Goal: Task Accomplishment & Management: Manage account settings

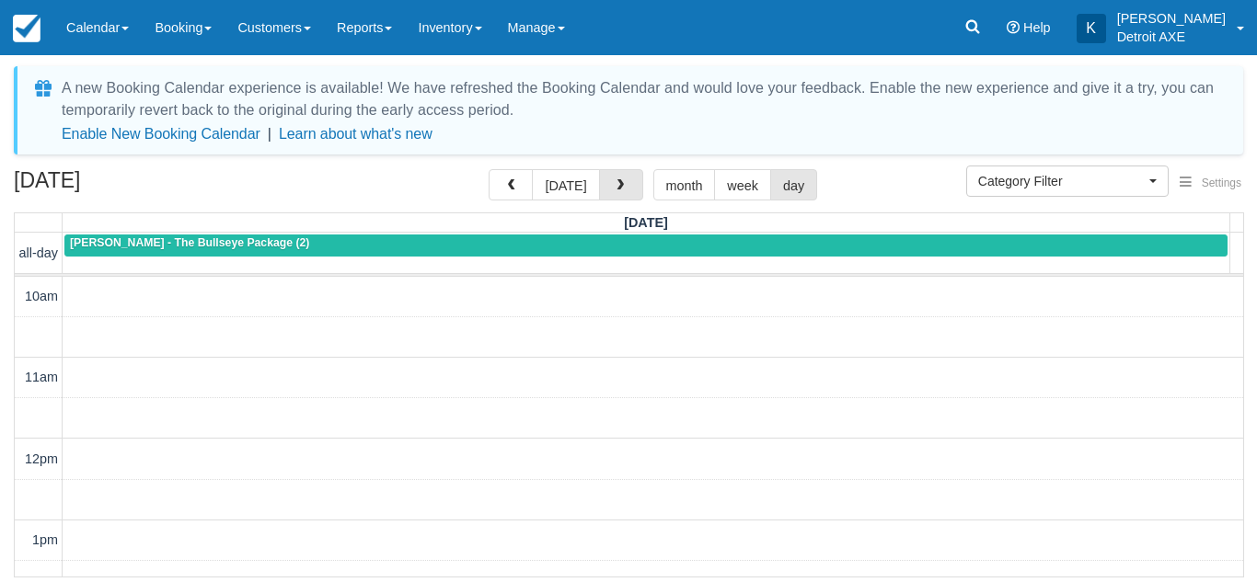
select select
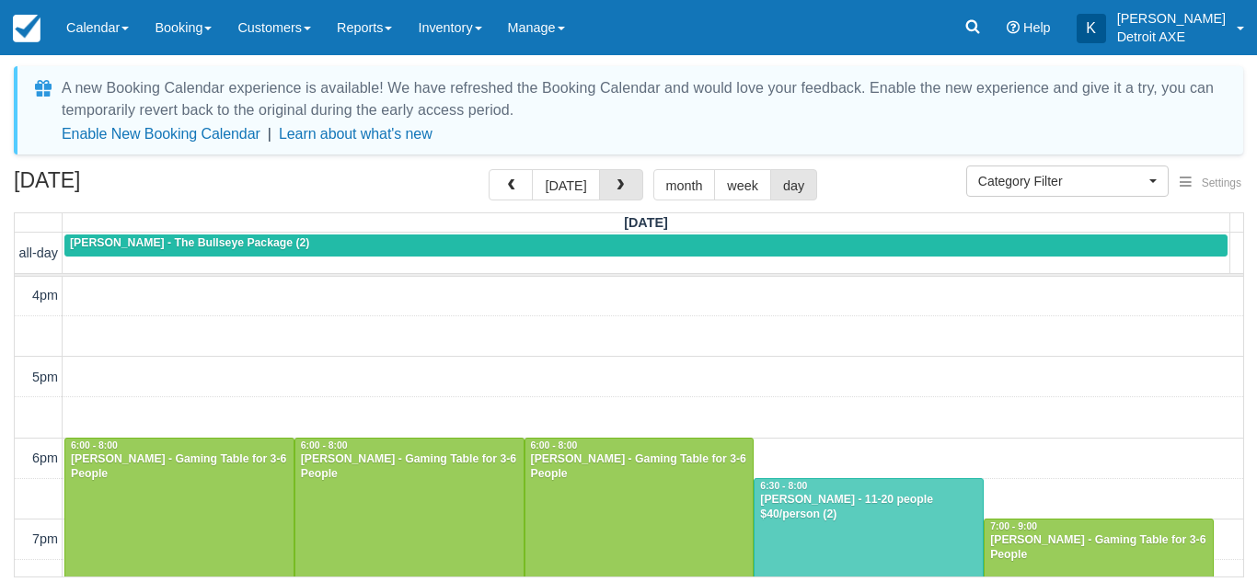
click at [615, 191] on span "button" at bounding box center [620, 185] width 13 height 13
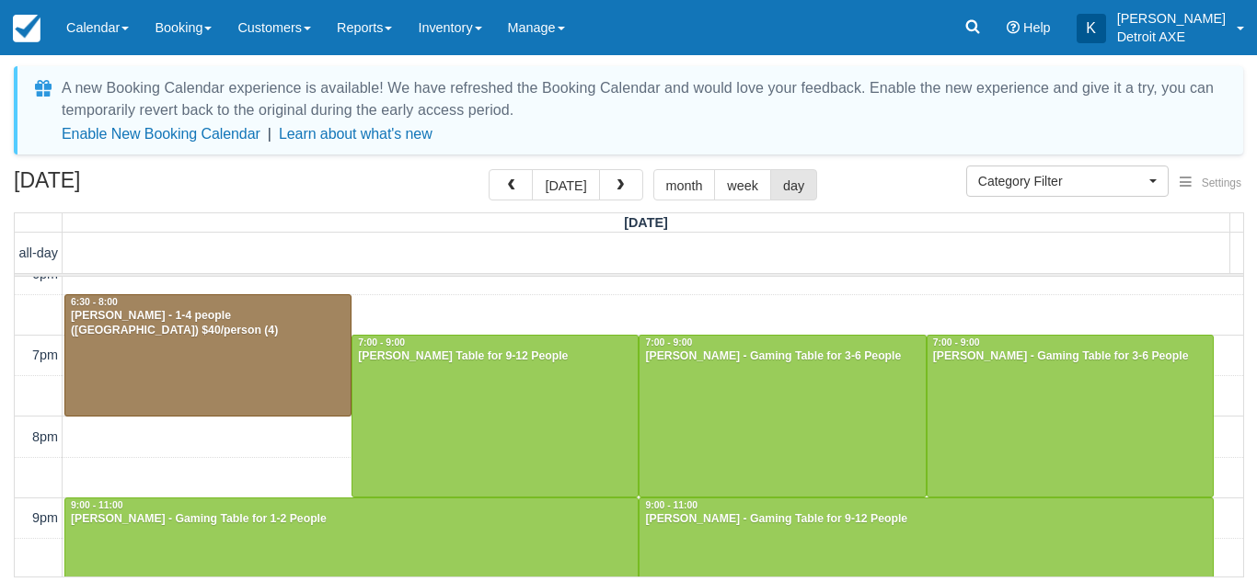
scroll to position [731, 0]
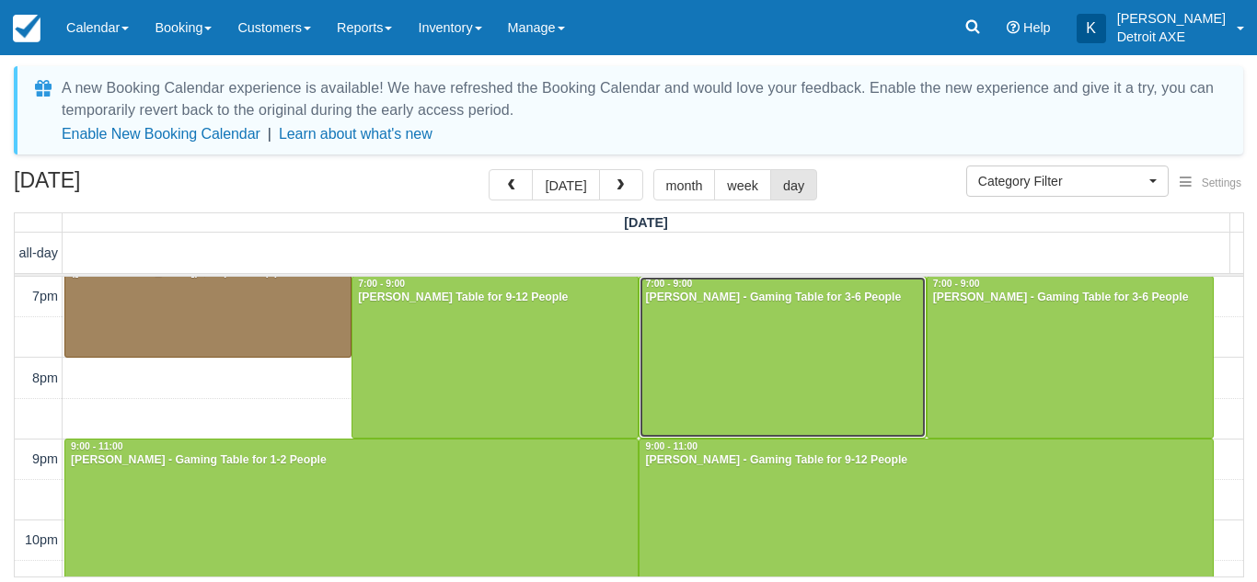
click at [781, 363] on div at bounding box center [781, 357] width 285 height 161
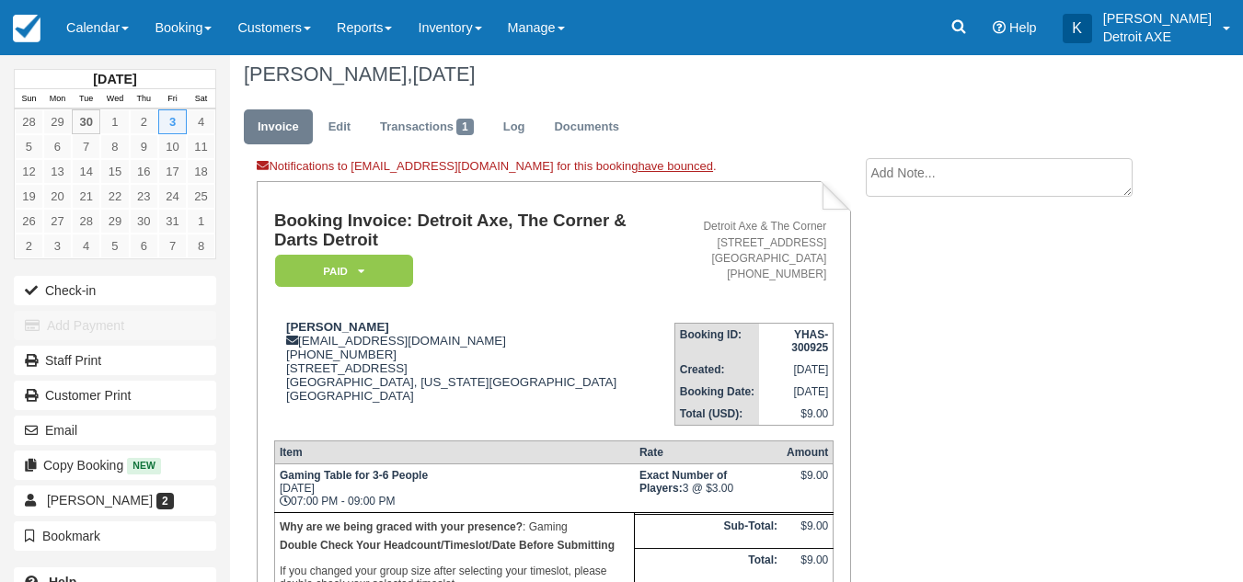
scroll to position [10, 0]
click at [351, 121] on link "Edit" at bounding box center [340, 127] width 50 height 36
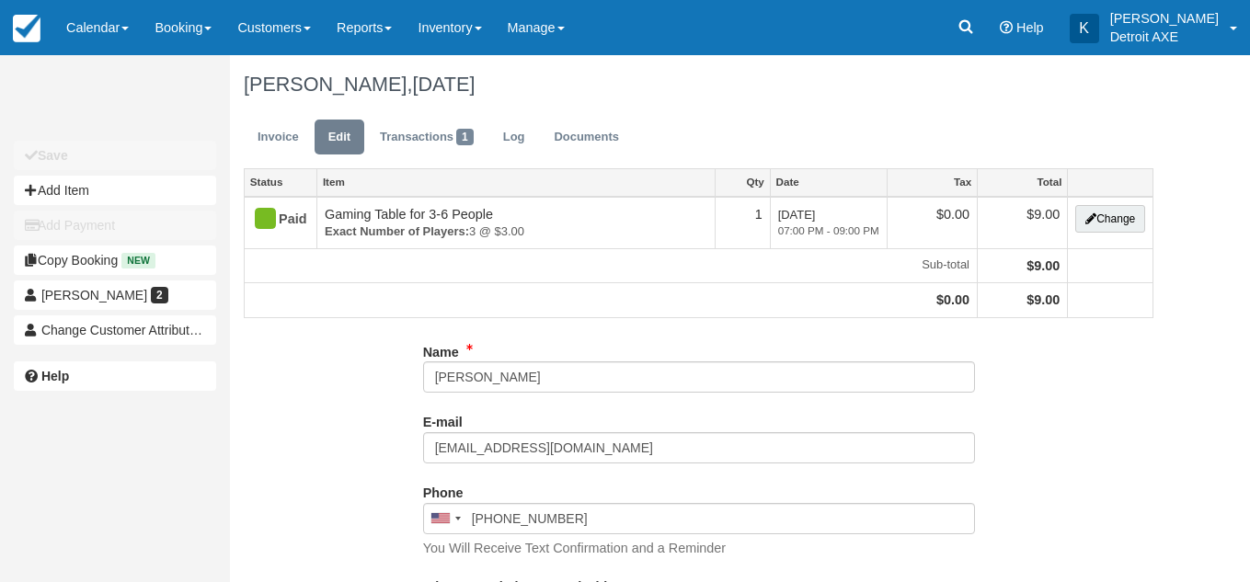
select select "Gaming"
type input "(248) 303-0658"
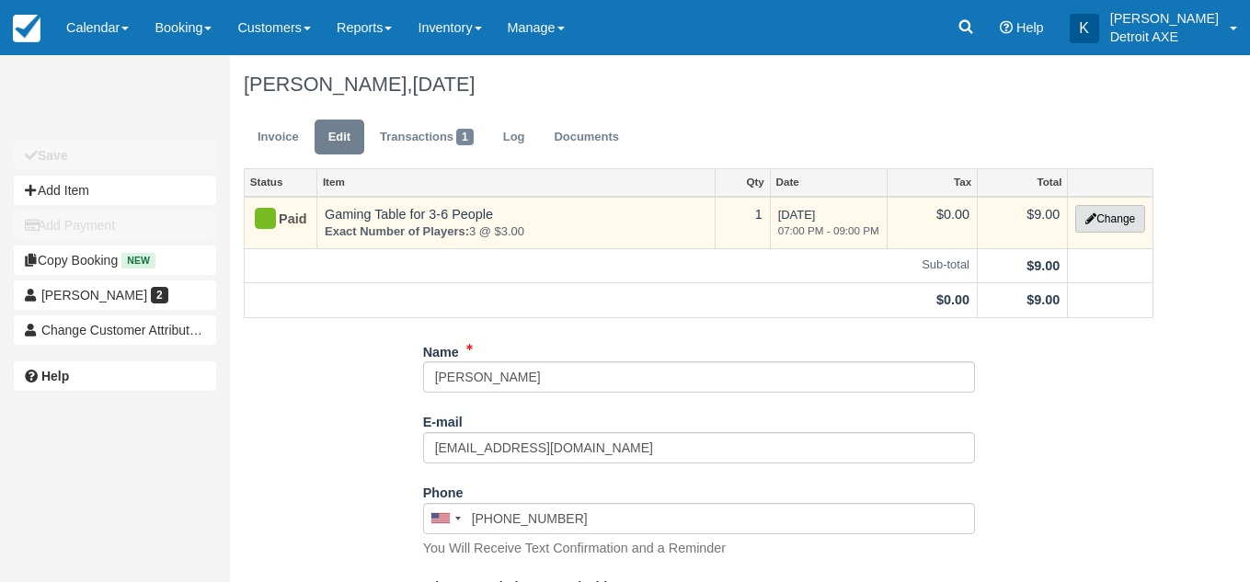
click at [1094, 215] on button "Change" at bounding box center [1111, 219] width 70 height 28
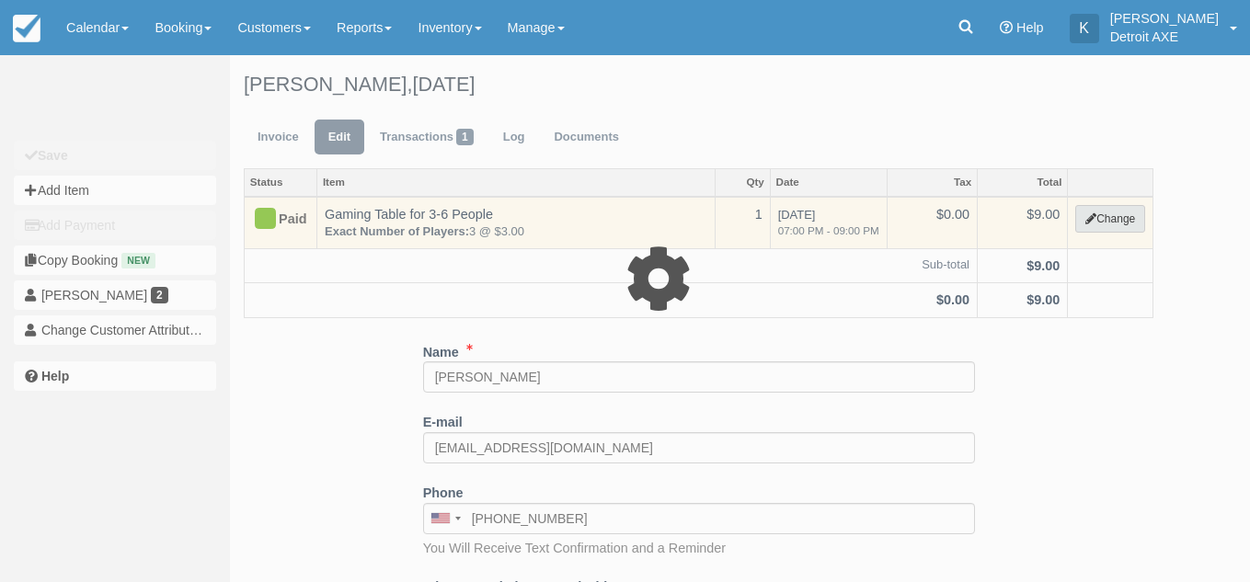
select select "6"
type input "9.00"
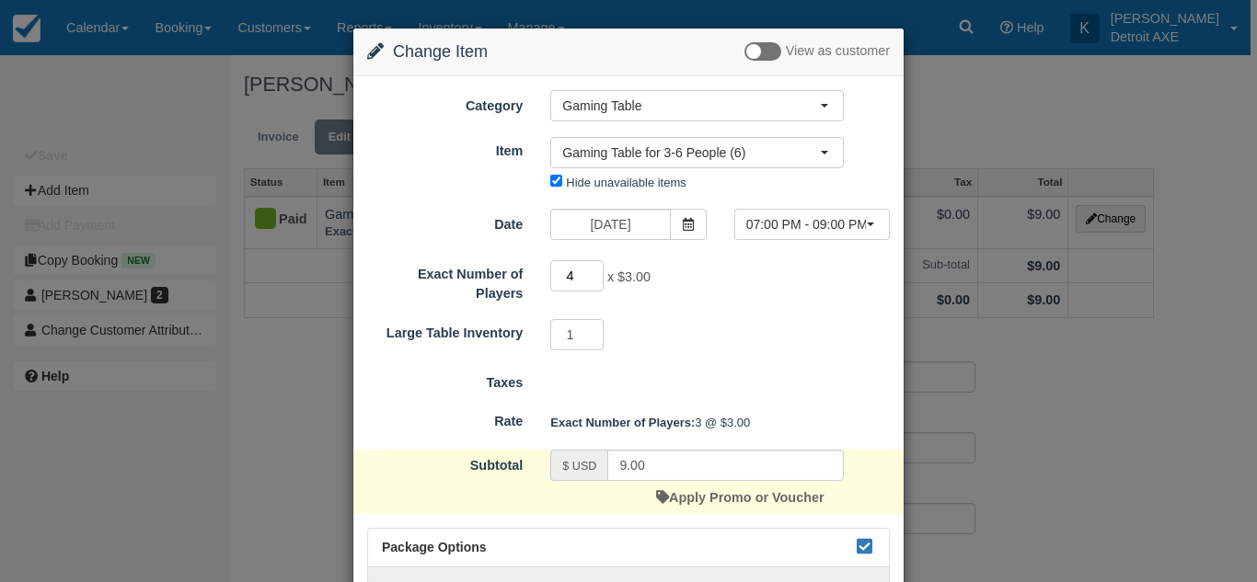
click at [589, 271] on input "4" at bounding box center [576, 275] width 53 height 31
click at [589, 271] on input "5" at bounding box center [576, 275] width 53 height 31
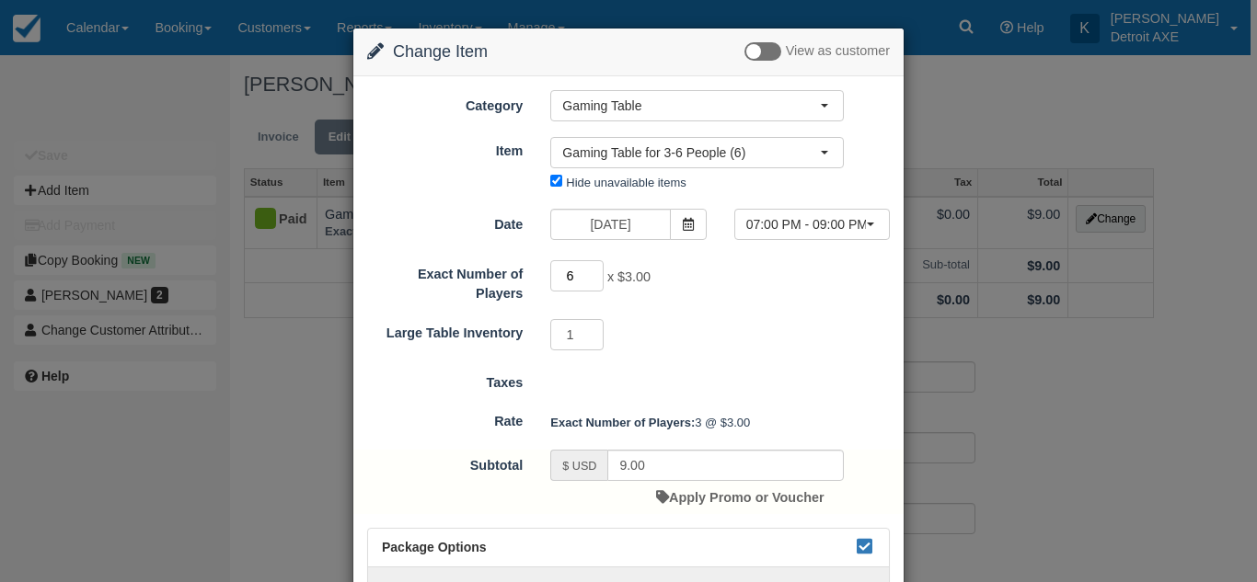
type input "6"
click at [589, 271] on input "6" at bounding box center [576, 275] width 53 height 31
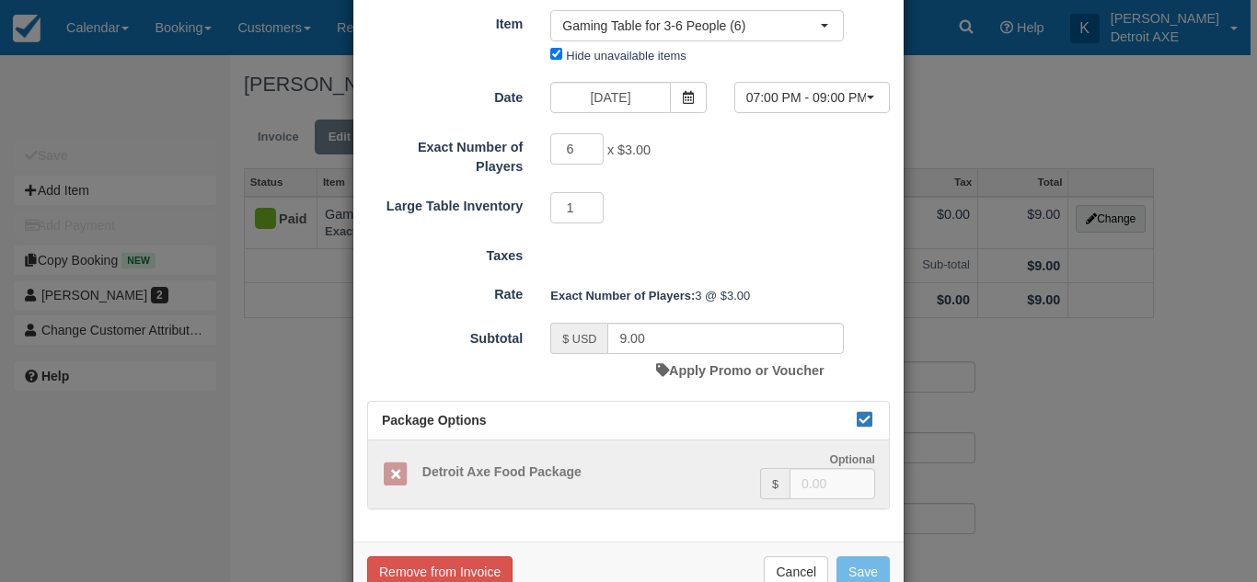
type input "18.00"
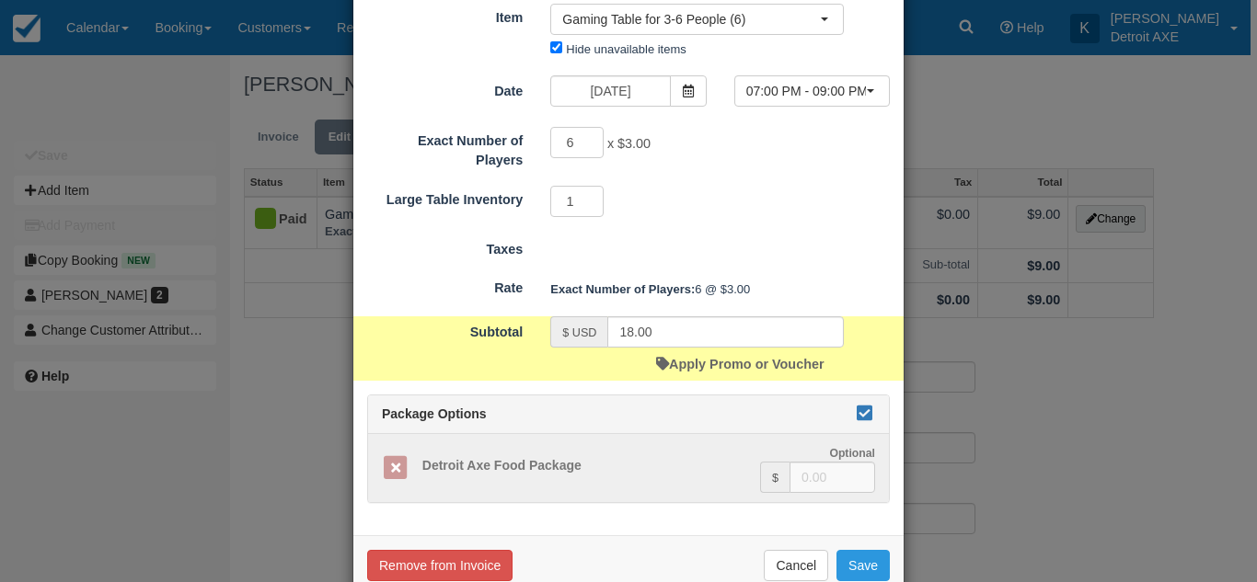
scroll to position [175, 0]
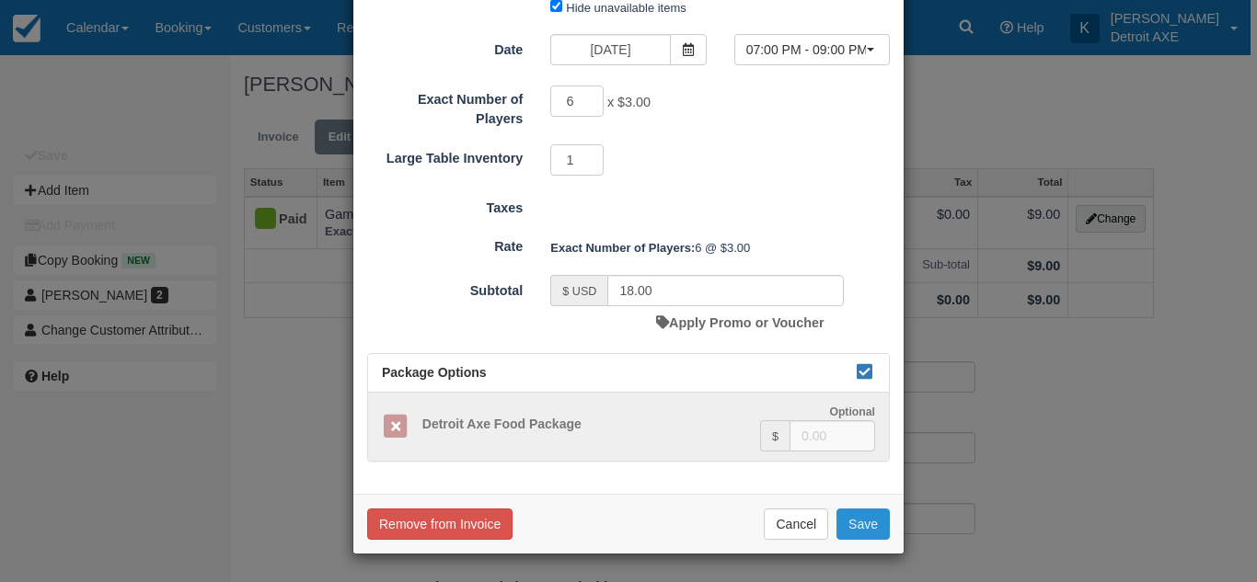
click at [865, 527] on button "Save" at bounding box center [862, 524] width 53 height 31
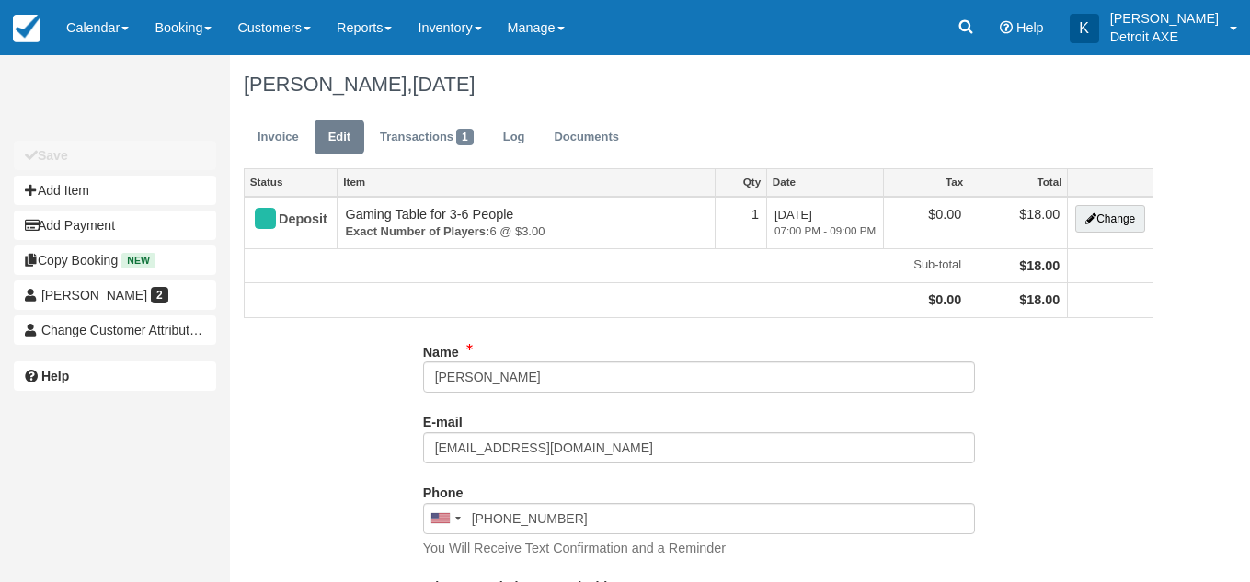
select select "Gaming"
click at [296, 139] on link "Invoice" at bounding box center [278, 138] width 69 height 36
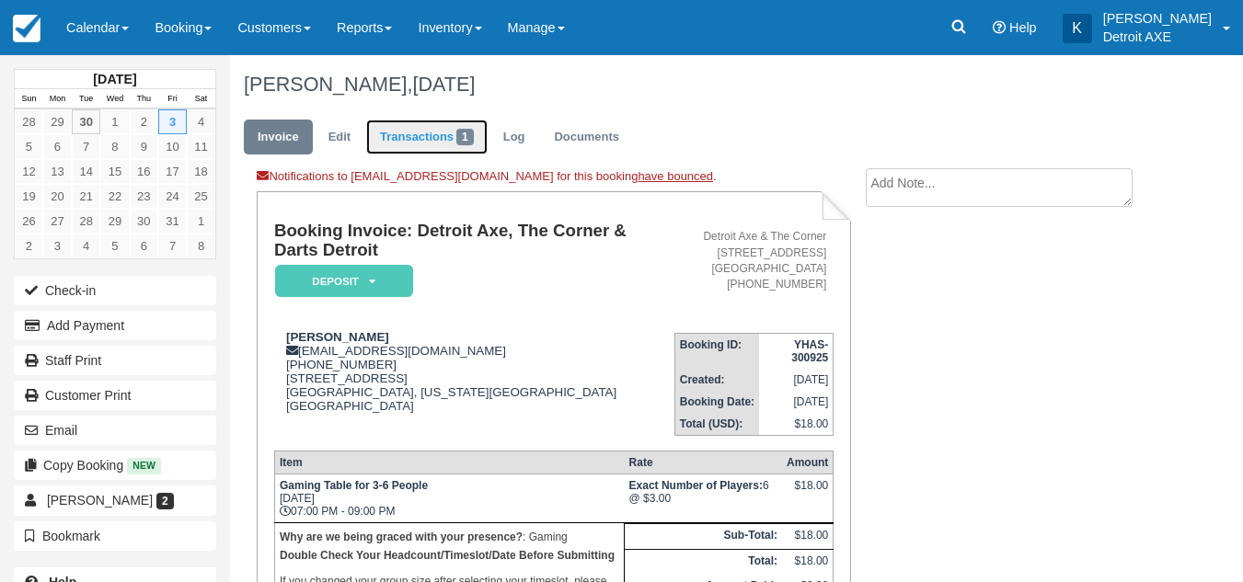
click at [440, 128] on link "Transactions 1" at bounding box center [426, 138] width 121 height 36
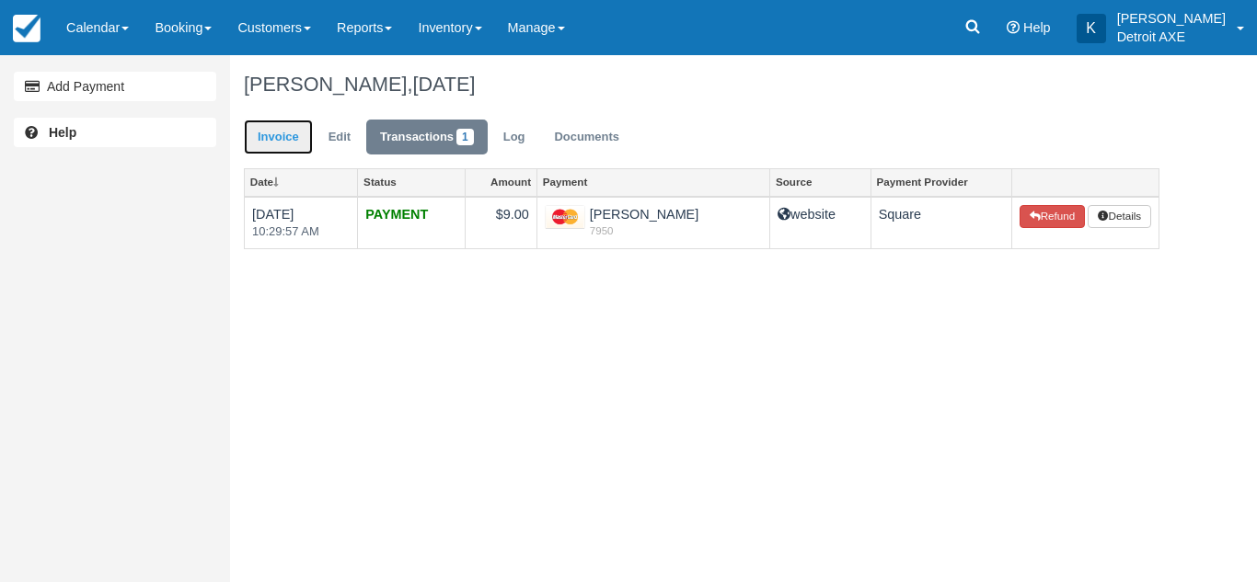
click at [270, 140] on link "Invoice" at bounding box center [278, 138] width 69 height 36
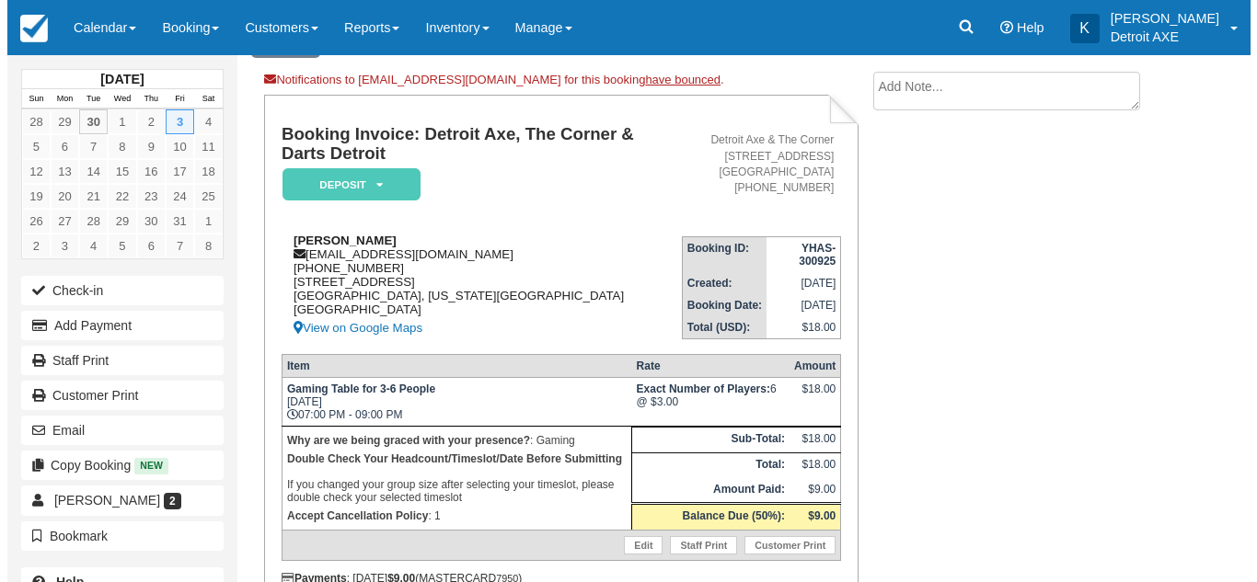
scroll to position [98, 0]
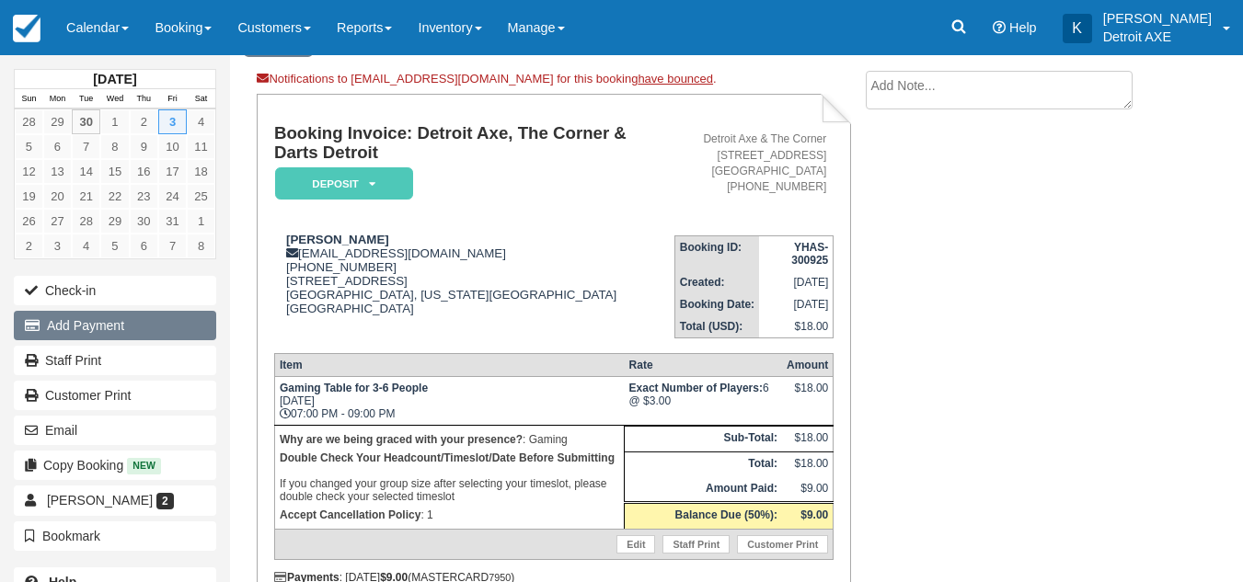
click at [125, 331] on button "Add Payment" at bounding box center [115, 325] width 202 height 29
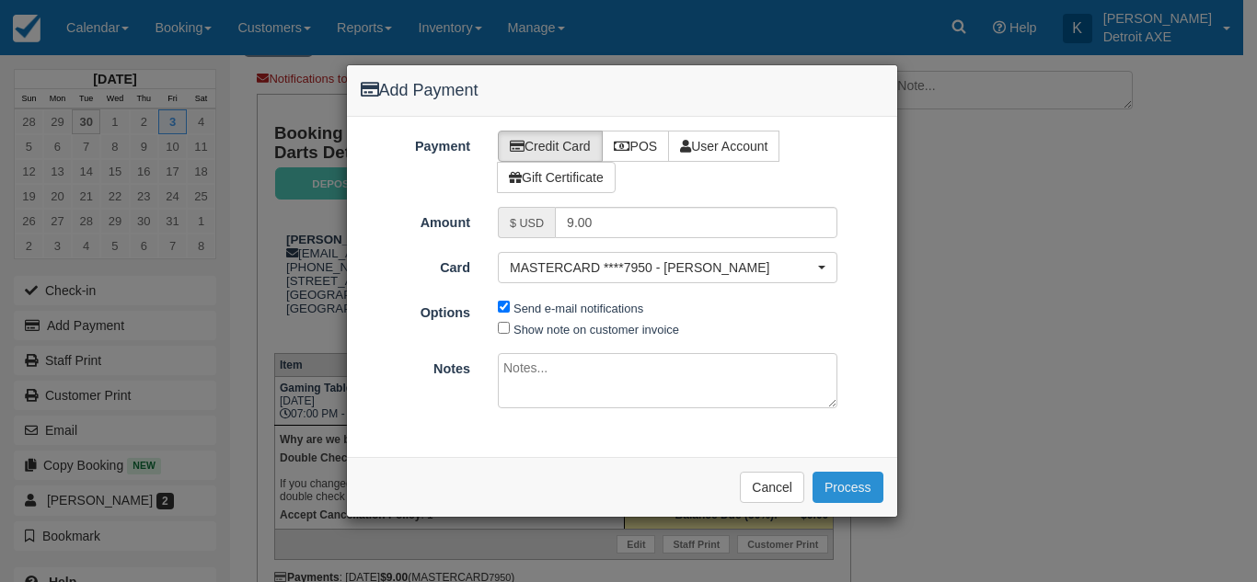
click at [830, 478] on button "Process" at bounding box center [847, 487] width 71 height 31
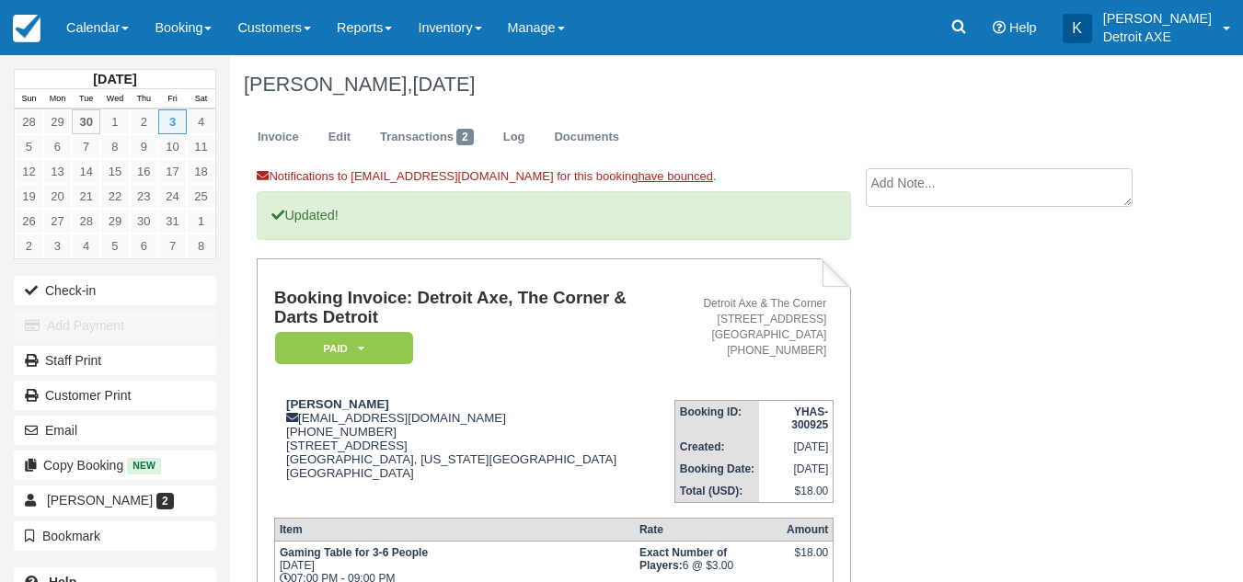
scroll to position [251, 0]
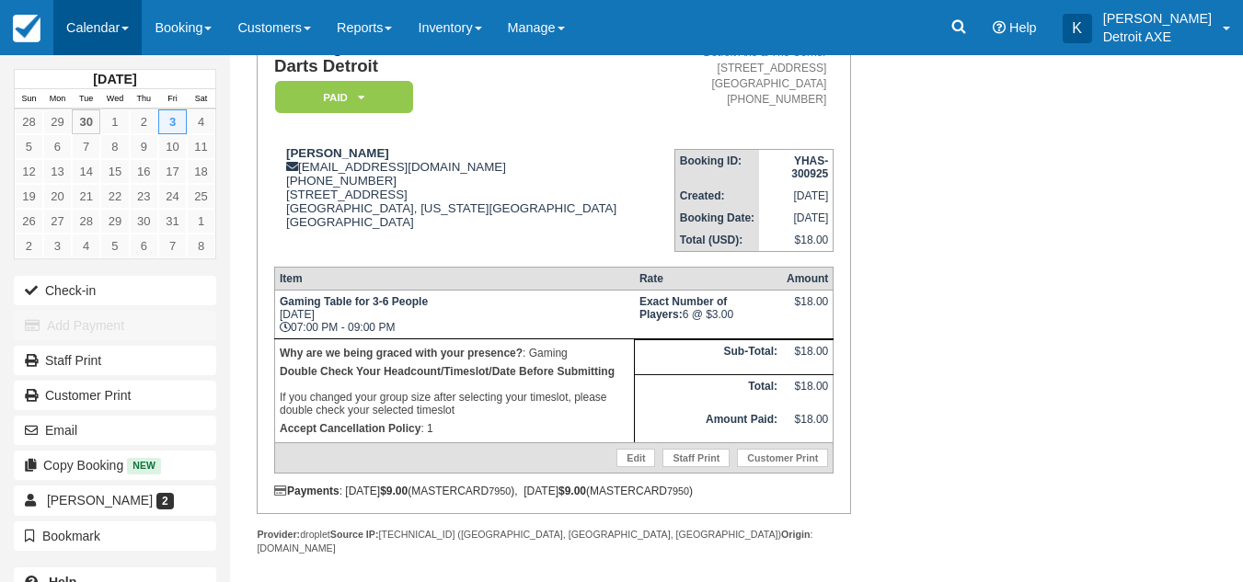
click at [93, 41] on link "Calendar" at bounding box center [97, 27] width 88 height 55
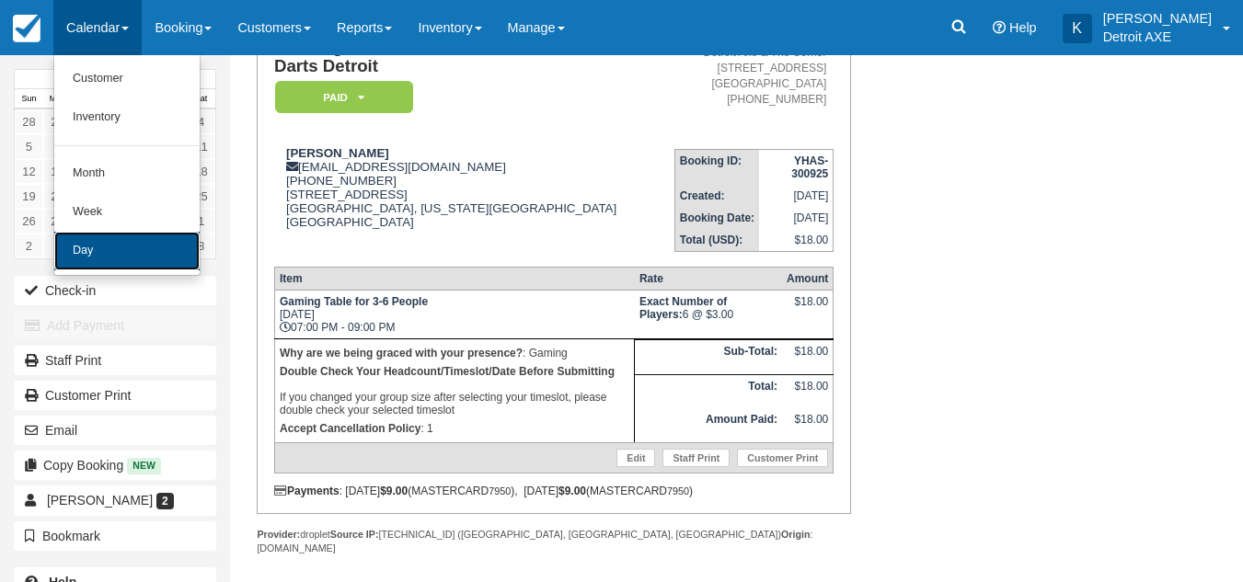
click at [106, 244] on link "Day" at bounding box center [126, 251] width 145 height 39
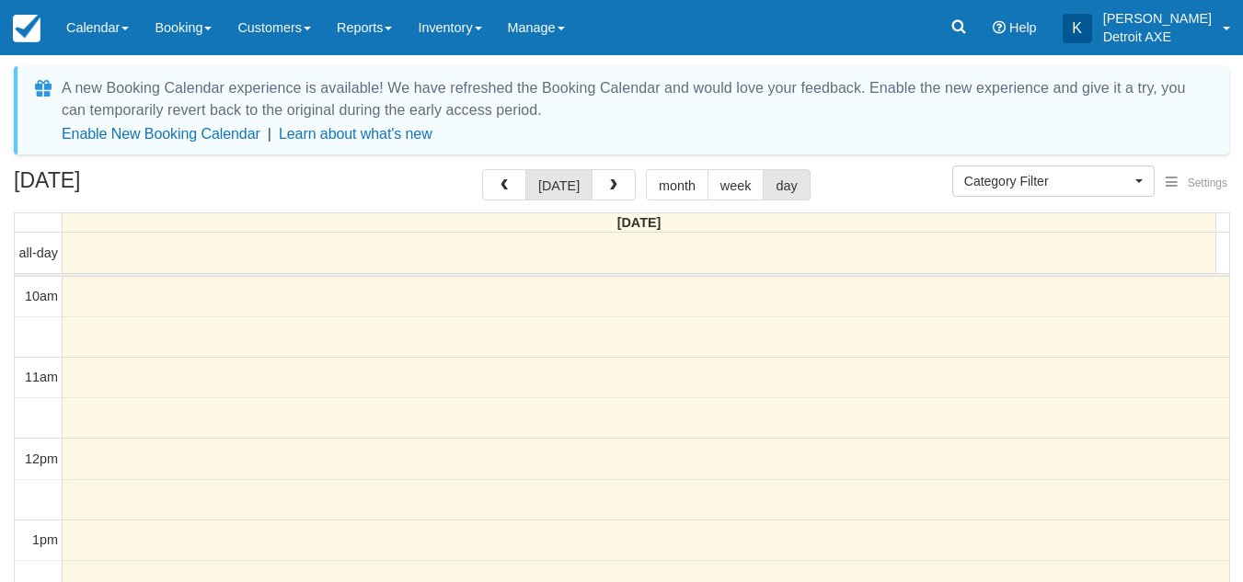
select select
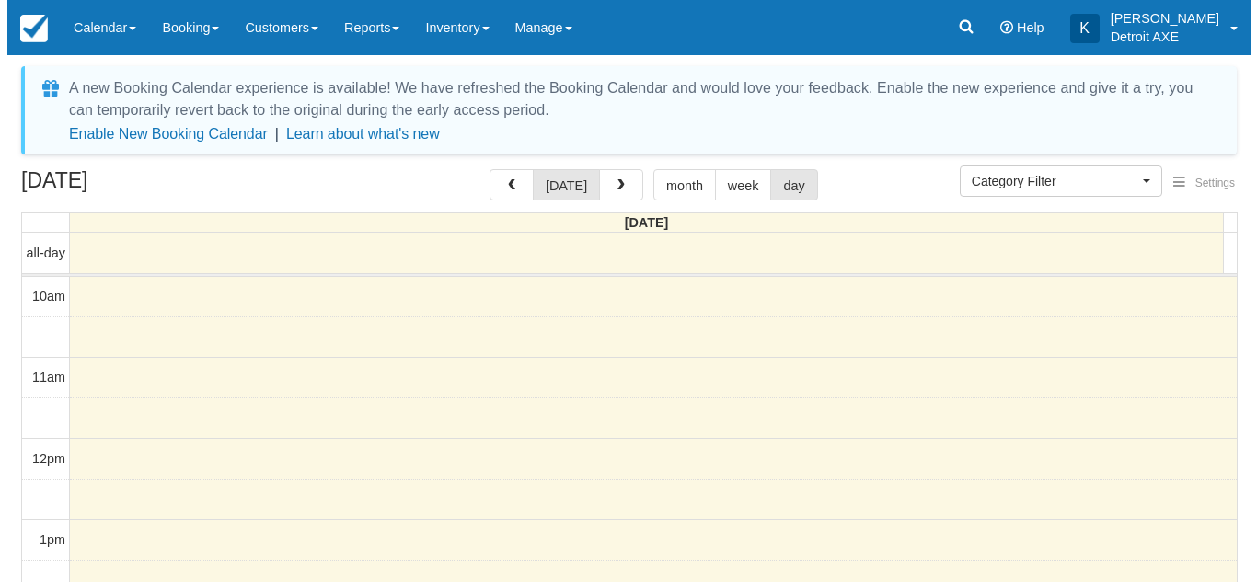
scroll to position [489, 0]
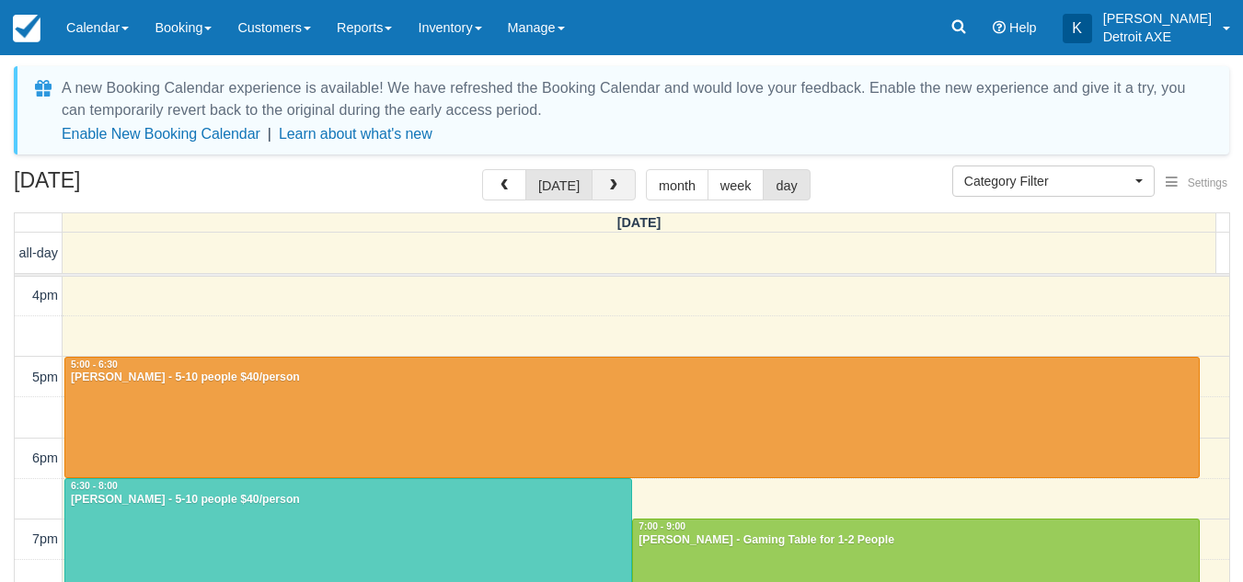
click at [615, 178] on button "button" at bounding box center [614, 184] width 44 height 31
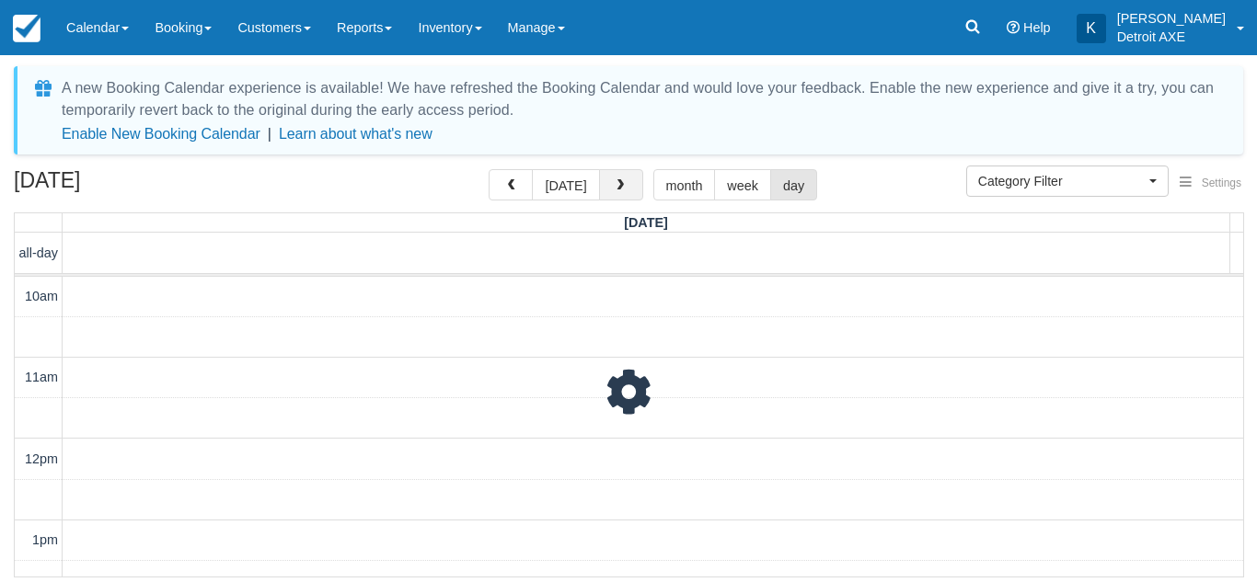
scroll to position [489, 0]
click at [616, 186] on span "button" at bounding box center [620, 185] width 13 height 13
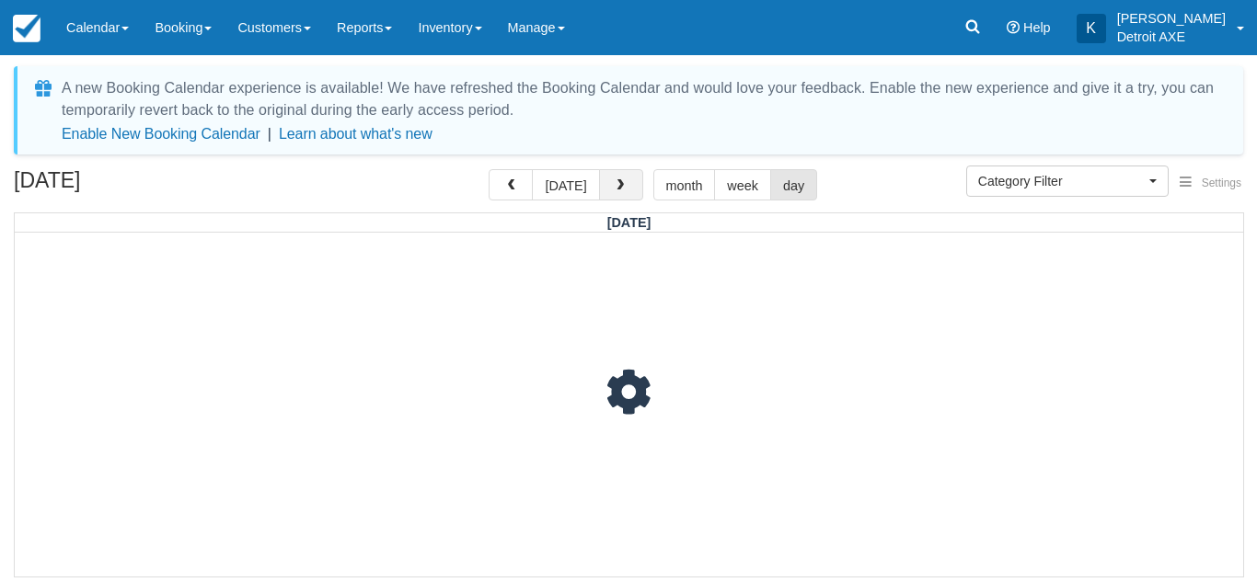
click at [616, 186] on span "button" at bounding box center [620, 185] width 13 height 13
click at [453, 188] on div "October 6, 2025 today month week day" at bounding box center [628, 189] width 1229 height 40
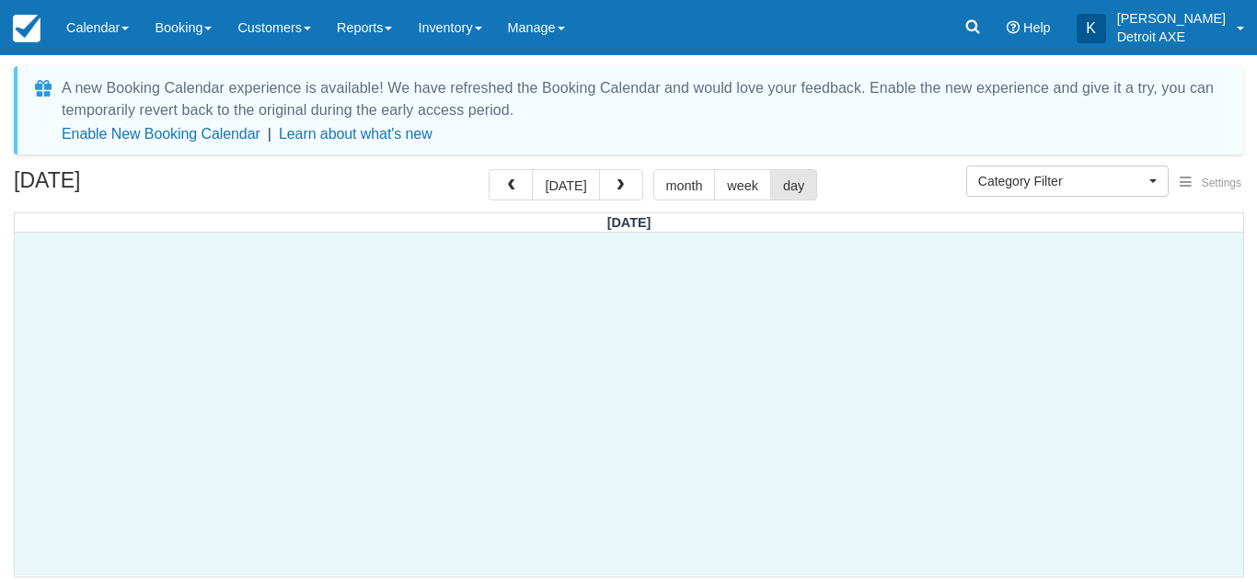
click at [418, 341] on div at bounding box center [629, 404] width 1228 height 343
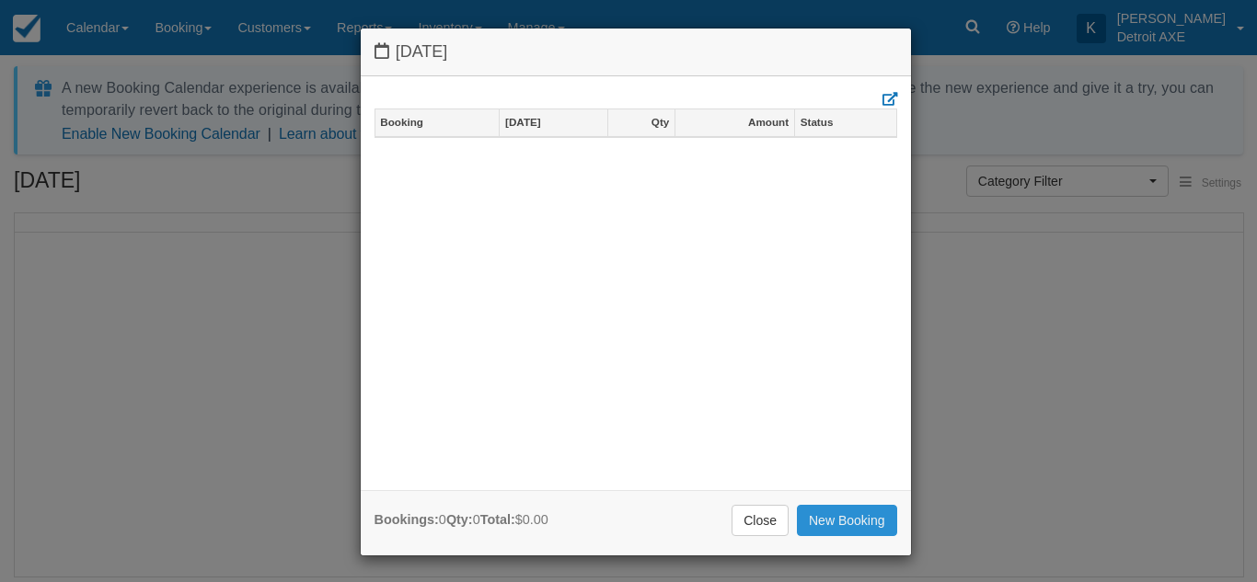
click at [830, 535] on link "New Booking" at bounding box center [847, 520] width 100 height 31
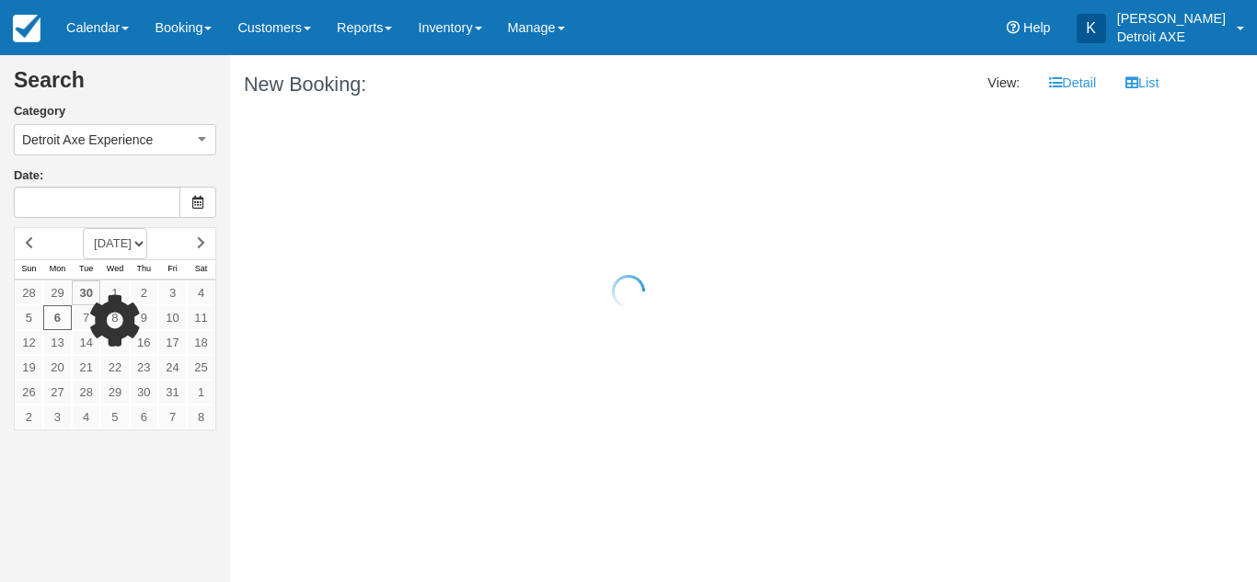
type input "[DATE]"
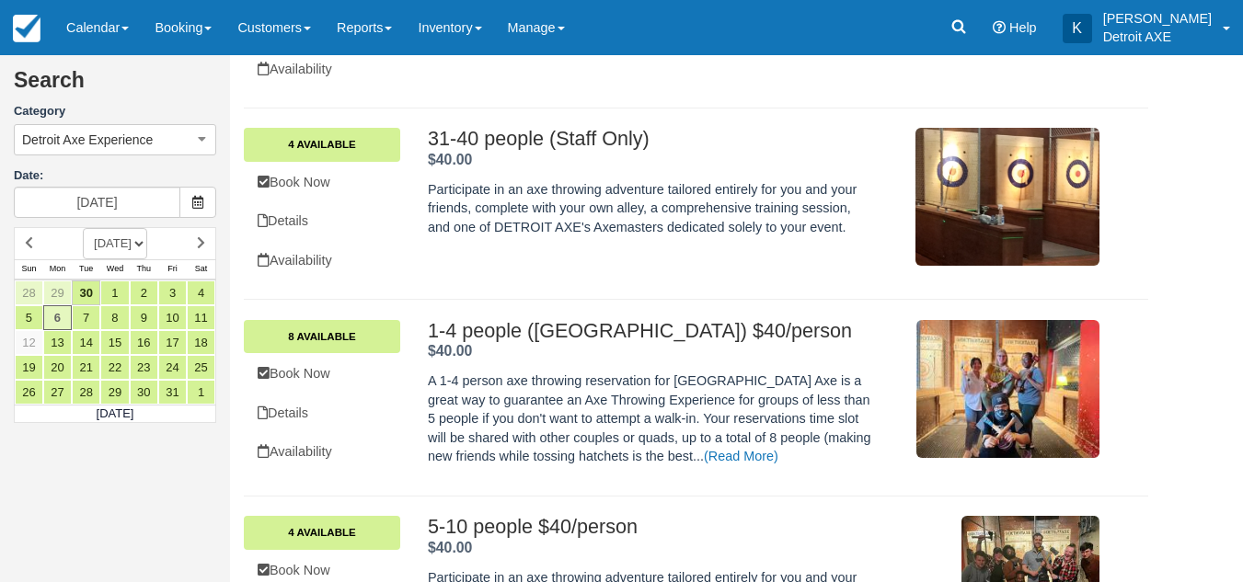
scroll to position [595, 0]
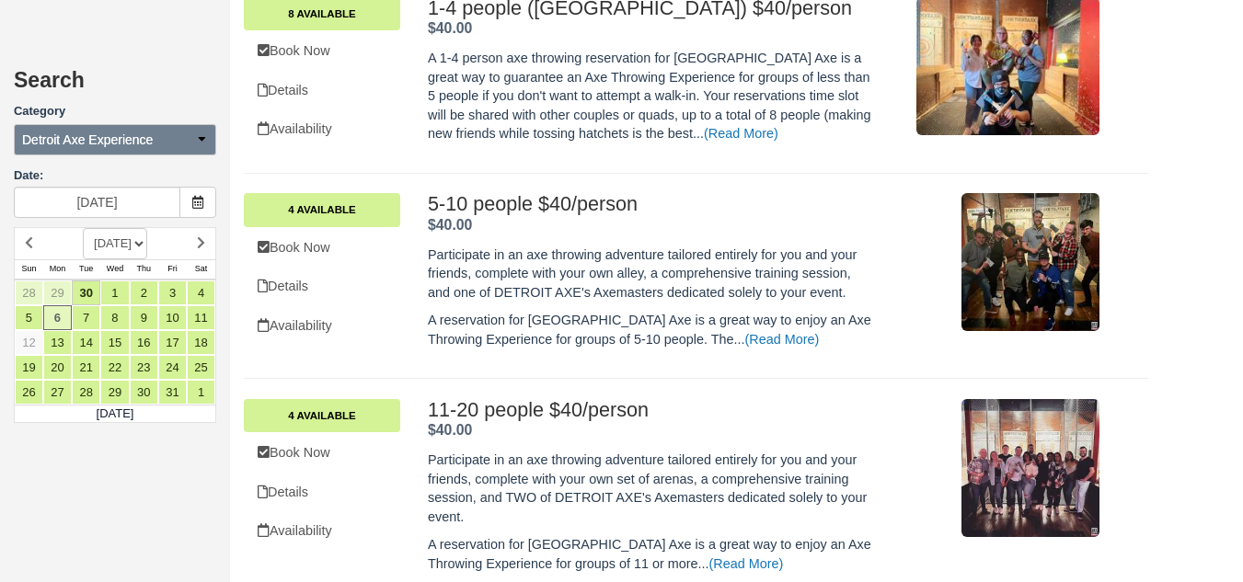
click at [107, 147] on span "Detroit Axe Experience" at bounding box center [87, 140] width 131 height 18
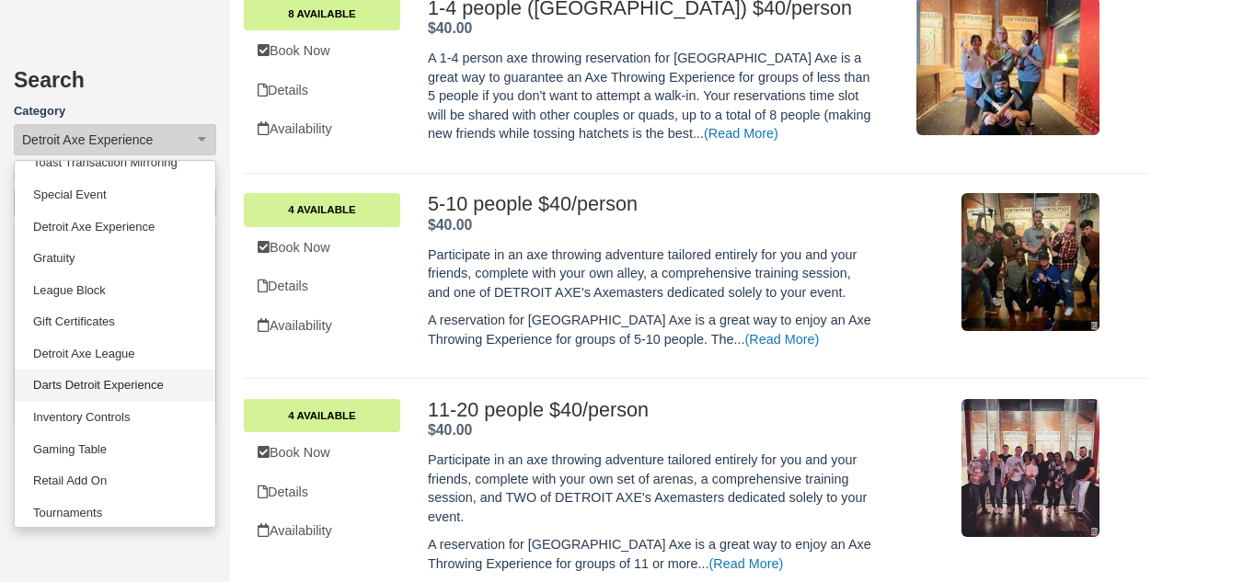
scroll to position [88, 0]
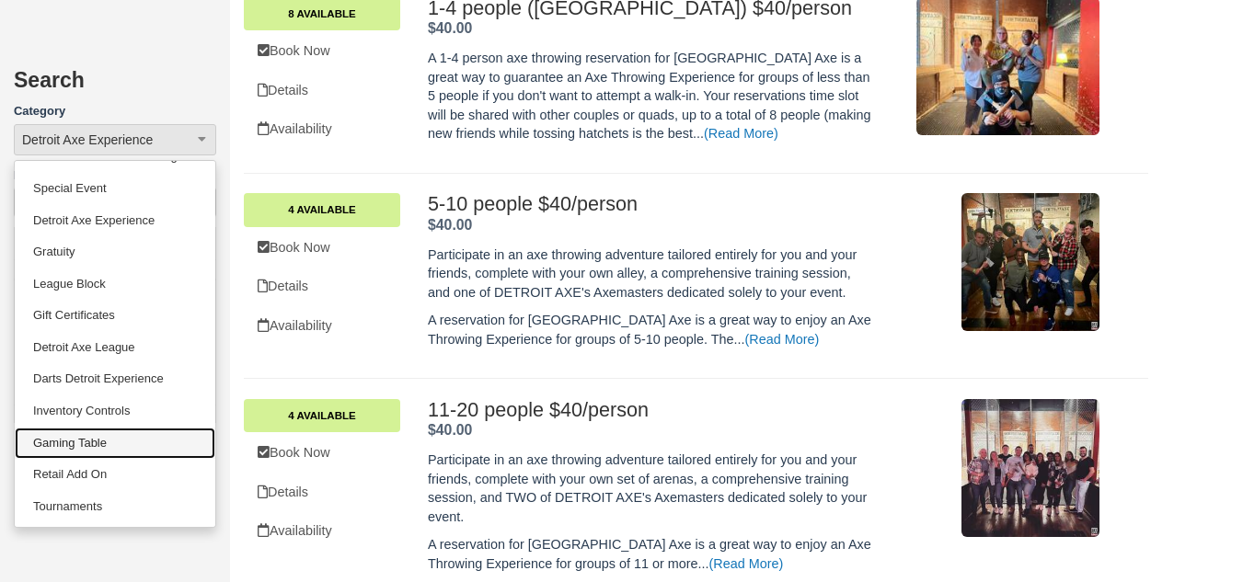
click at [131, 446] on link "Gaming Table" at bounding box center [115, 444] width 201 height 32
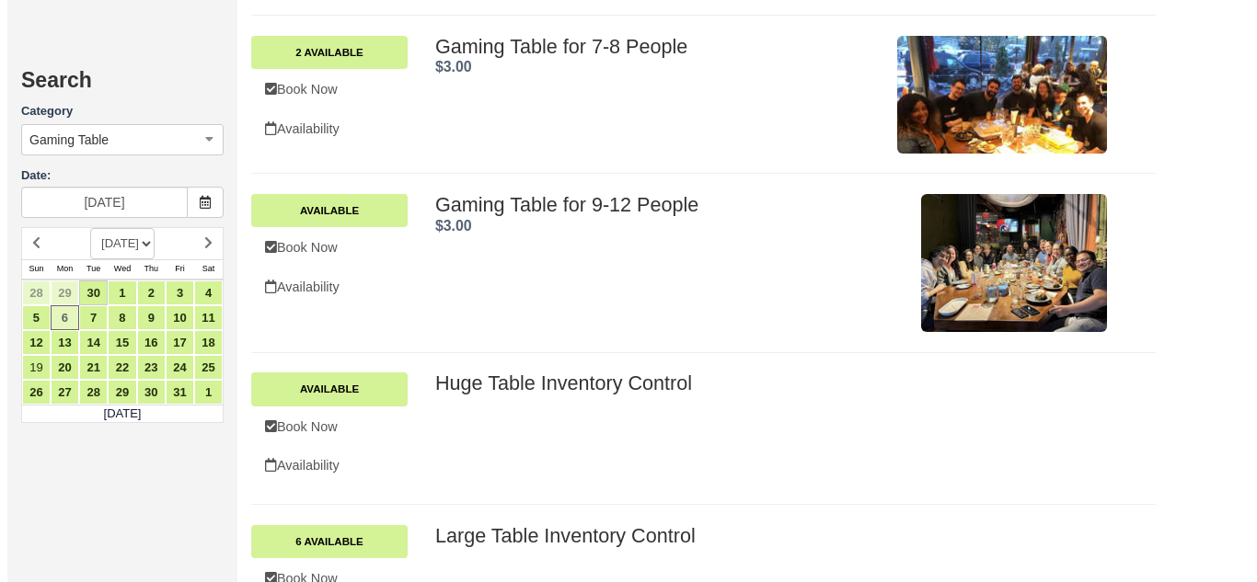
scroll to position [793, 0]
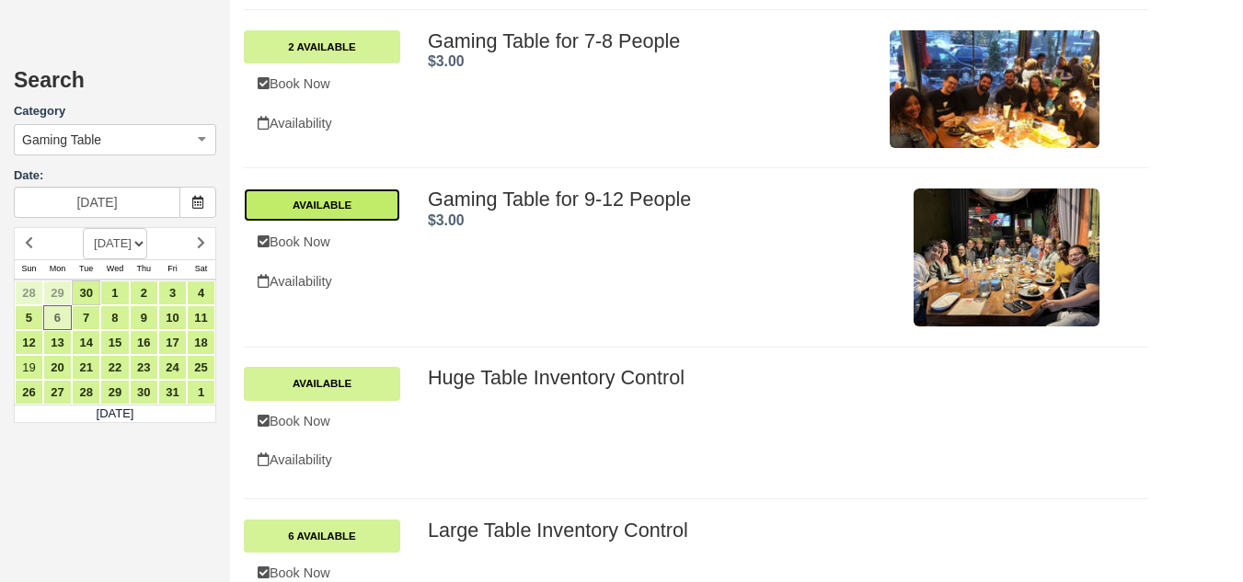
click at [341, 197] on link "Available" at bounding box center [322, 205] width 156 height 33
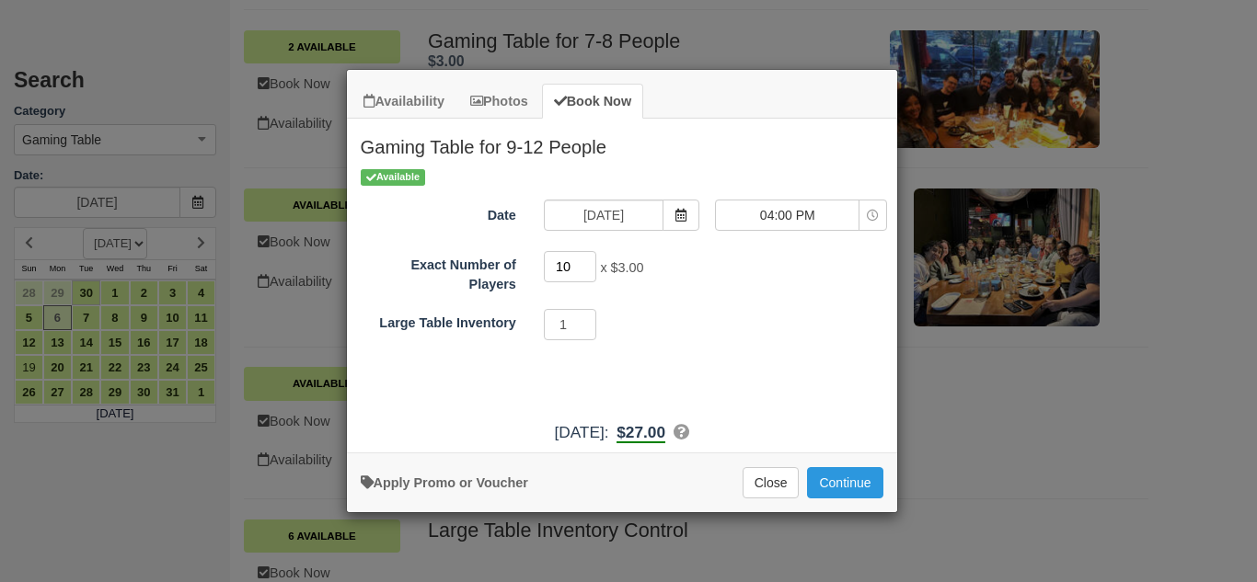
click at [592, 263] on input "10" at bounding box center [570, 266] width 53 height 31
click at [592, 263] on input "11" at bounding box center [570, 266] width 53 height 31
type input "12"
click at [592, 263] on input "12" at bounding box center [570, 266] width 53 height 31
click at [677, 296] on div "Exact Number of Players 12 x $3.00 Minimum of 9Maximum of 12 Large Table Invent…" at bounding box center [622, 296] width 523 height 94
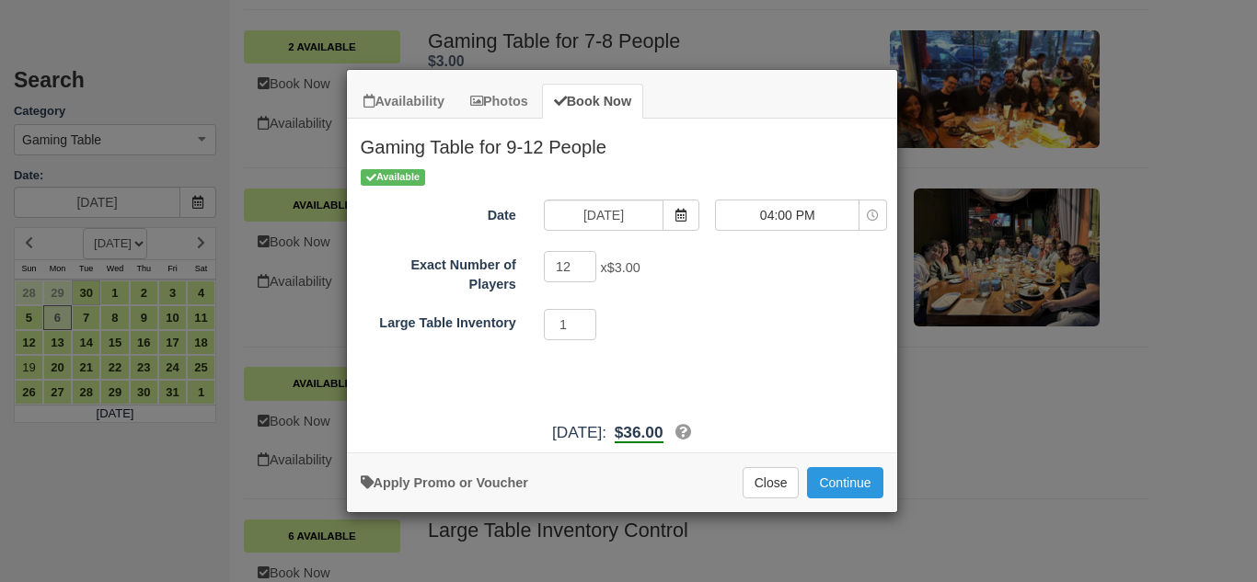
click at [677, 296] on div "Exact Number of Players 12 x $3.00 Minimum of 9Maximum of 12 Large Table Invent…" at bounding box center [622, 296] width 523 height 94
click at [776, 209] on span "04:00 PM" at bounding box center [787, 215] width 143 height 18
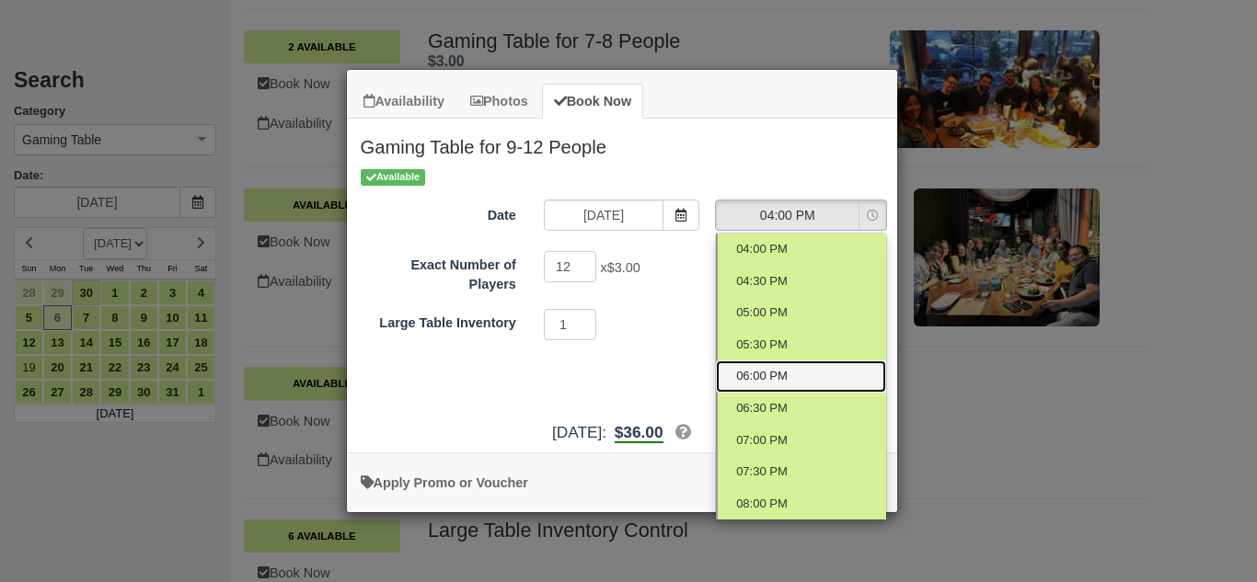
click at [767, 365] on link "06:00 PM" at bounding box center [801, 377] width 170 height 32
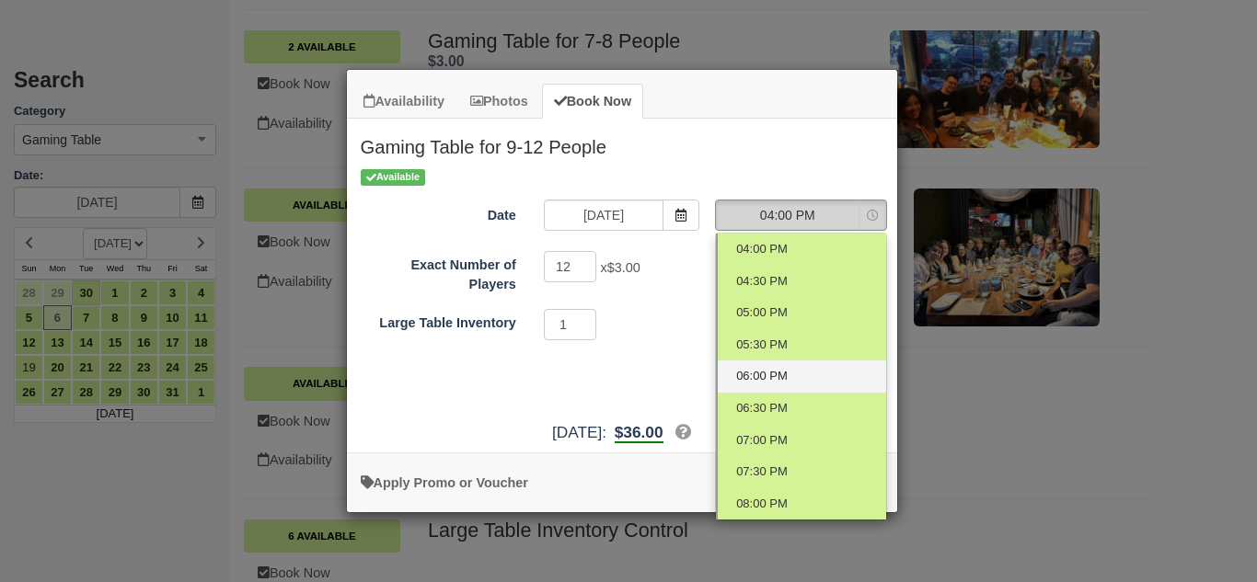
select select "4"
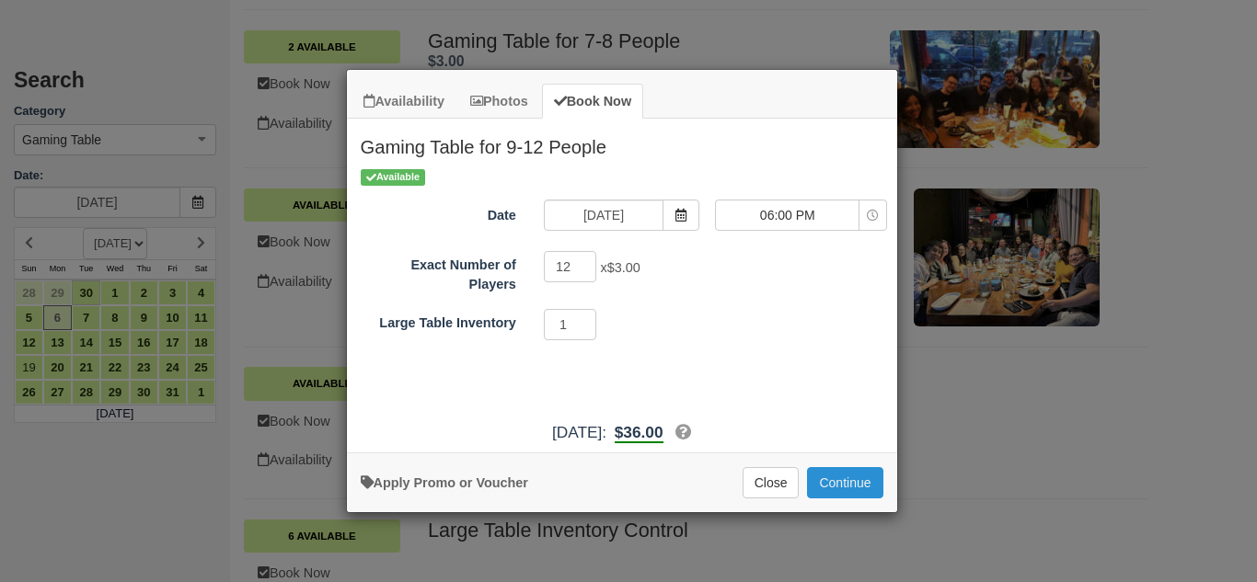
click at [859, 483] on button "Continue" at bounding box center [844, 482] width 75 height 31
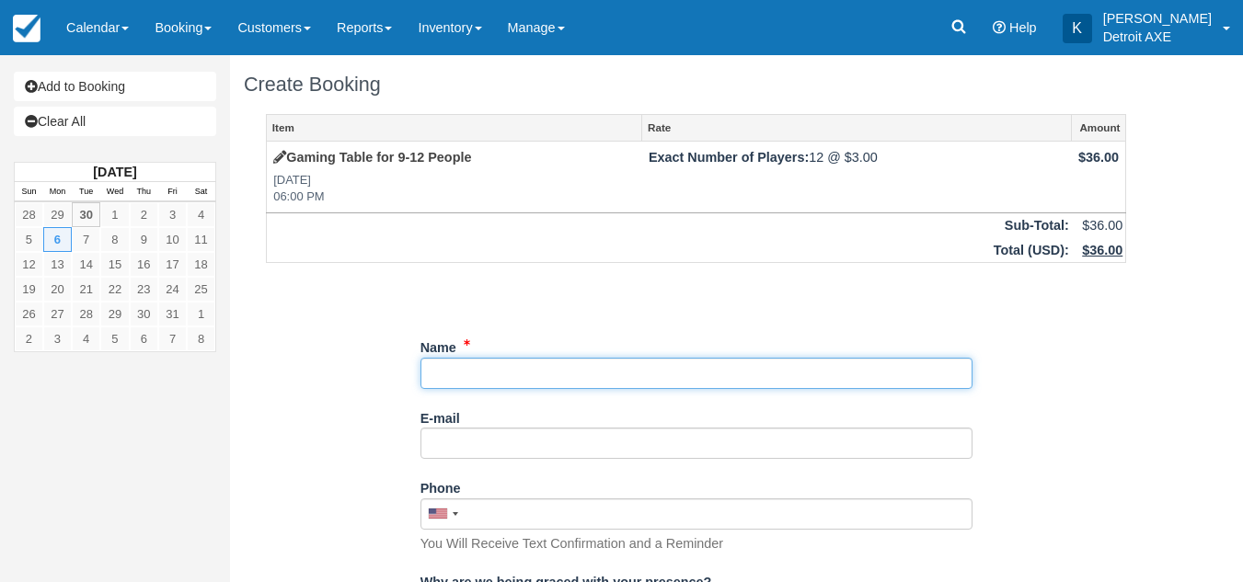
click at [691, 370] on input "Name" at bounding box center [696, 373] width 552 height 31
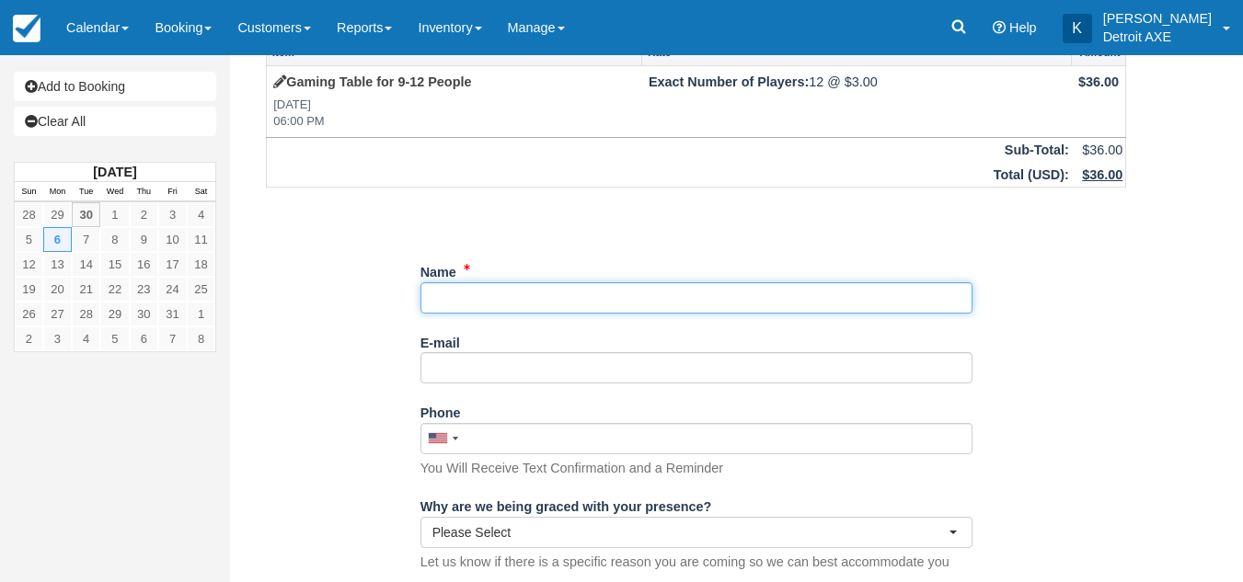
scroll to position [76, 0]
click at [456, 294] on input "Name" at bounding box center [696, 297] width 552 height 31
type input "[PERSON_NAME]"
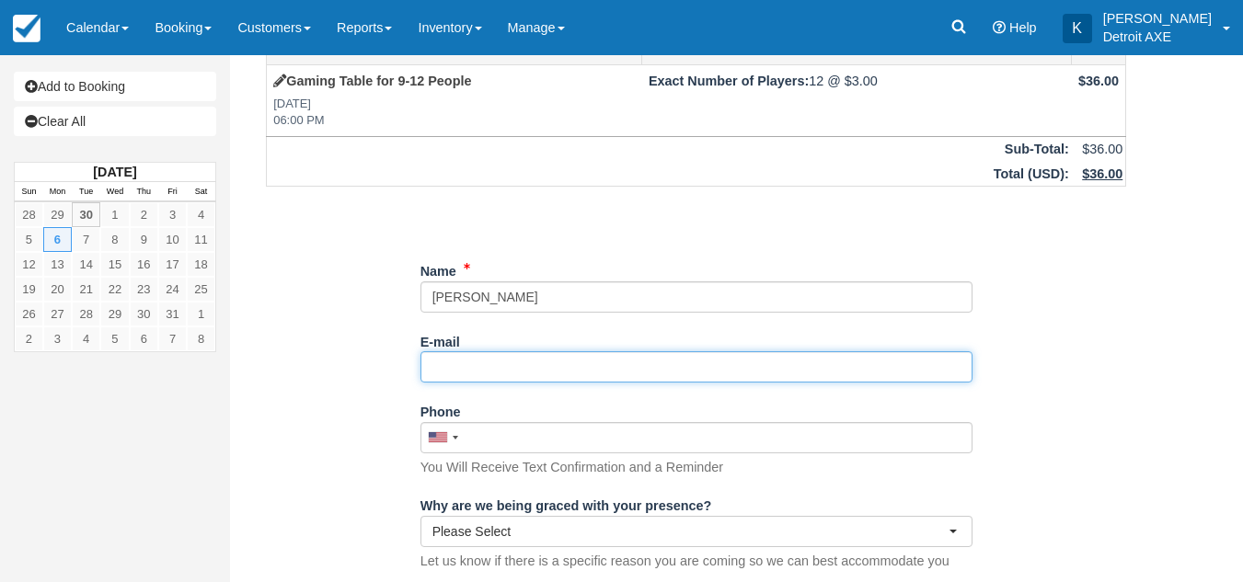
click at [456, 369] on input "E-mail" at bounding box center [696, 366] width 552 height 31
type input "[PERSON_NAME][EMAIL_ADDRESS][PERSON_NAME][DOMAIN_NAME]"
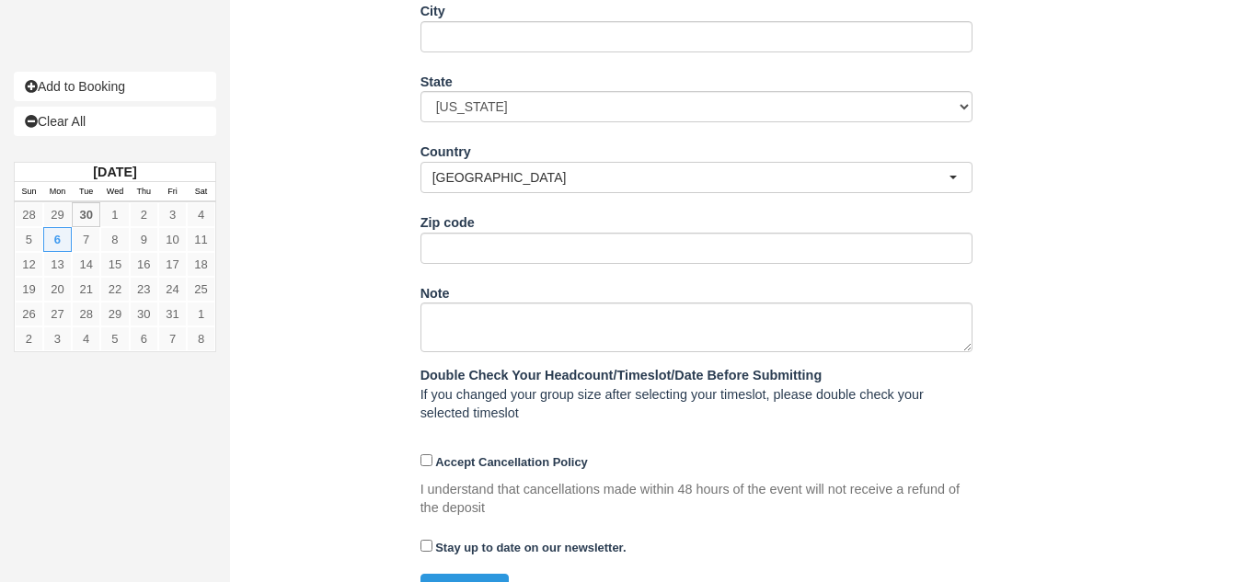
scroll to position [737, 0]
type input "(617) 833-5636"
click at [429, 463] on input "Accept Cancellation Policy" at bounding box center [426, 460] width 12 height 12
checkbox input "true"
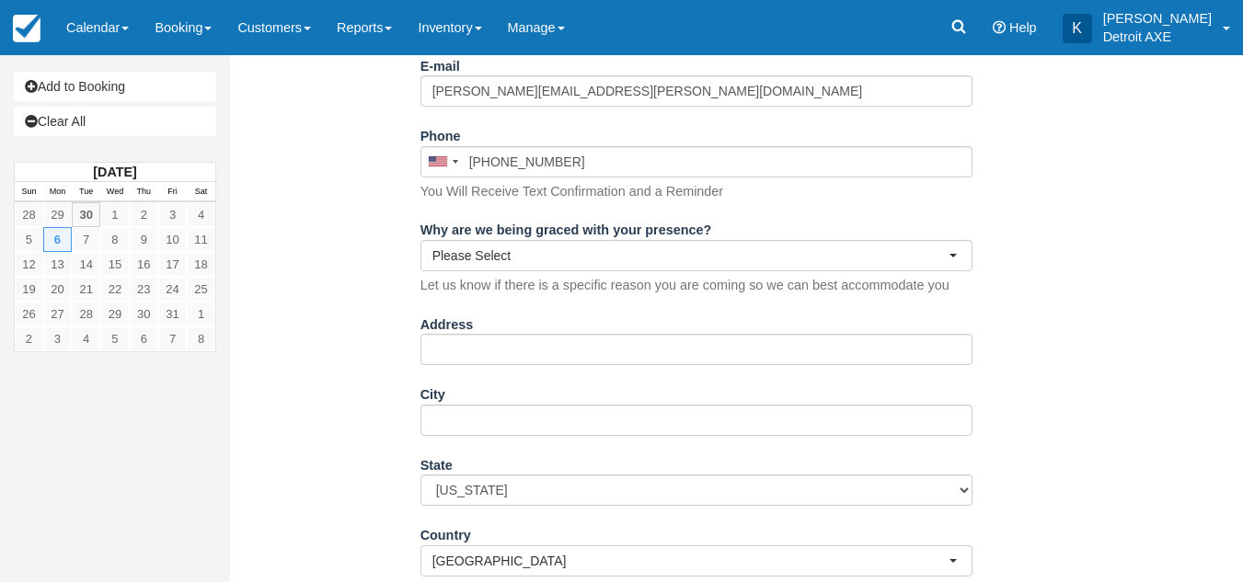
scroll to position [353, 0]
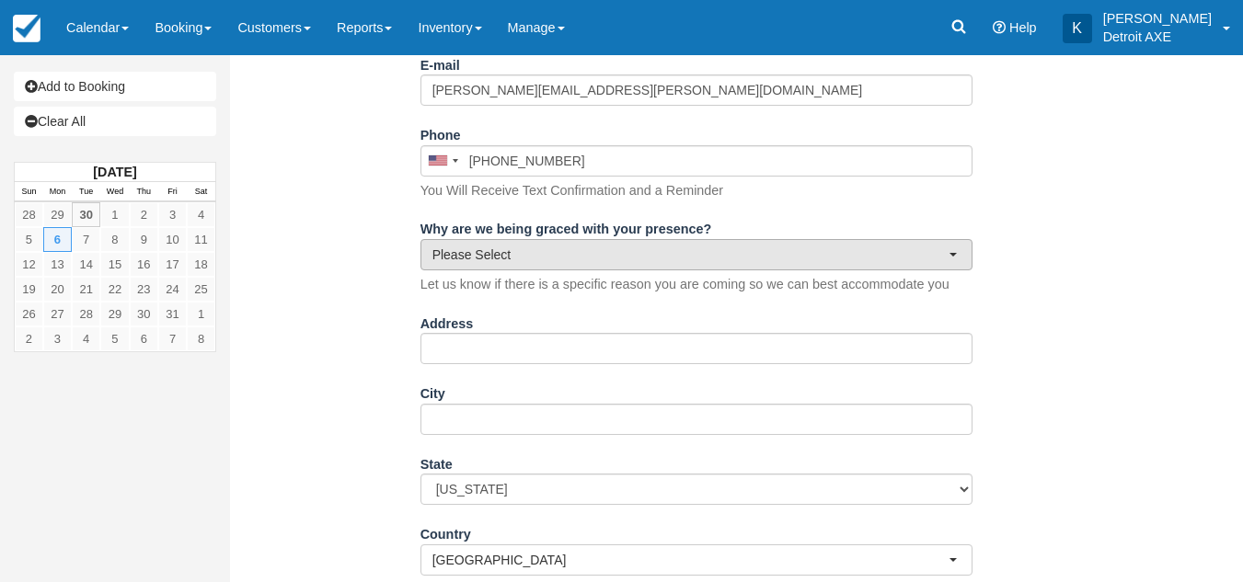
click at [432, 259] on span "Please Select" at bounding box center [690, 255] width 516 height 18
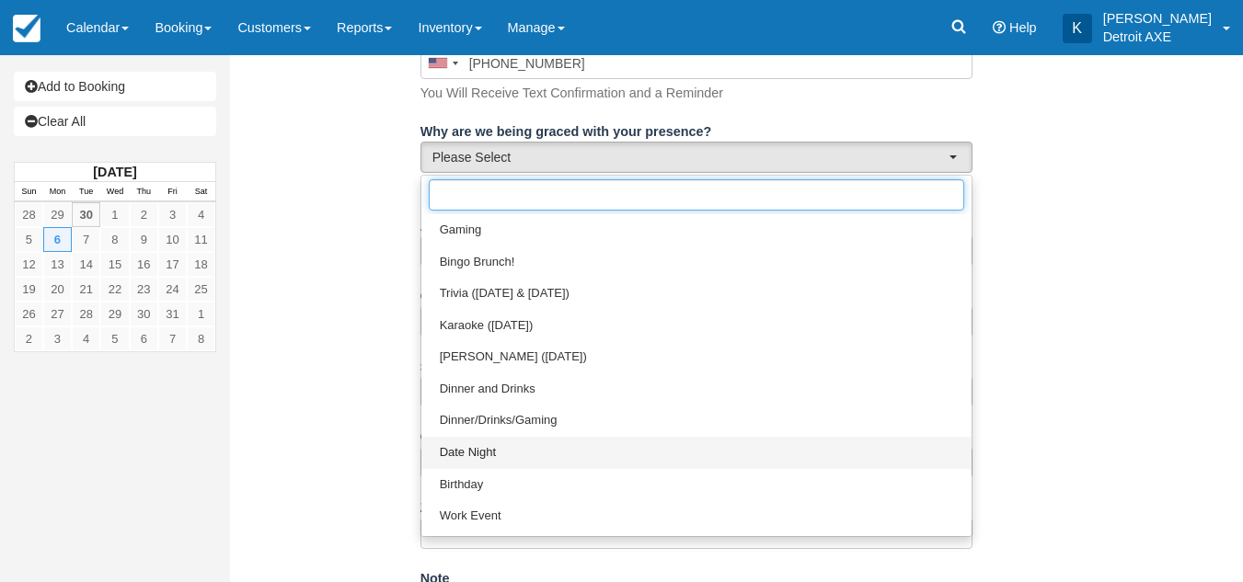
scroll to position [0, 0]
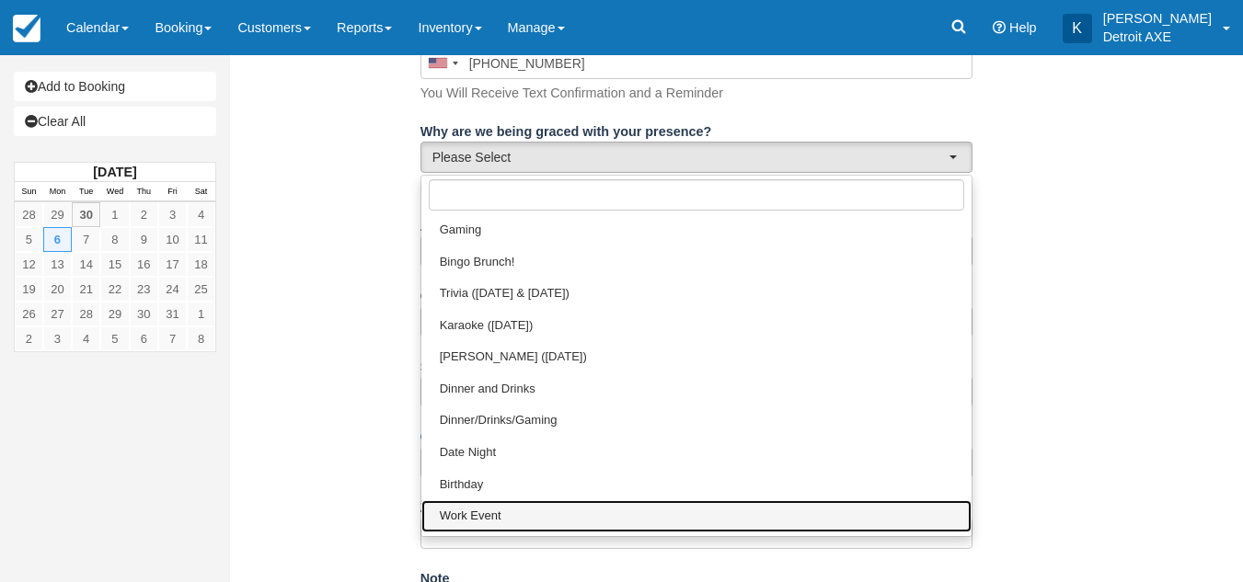
click at [492, 525] on link "Work Event" at bounding box center [696, 517] width 550 height 32
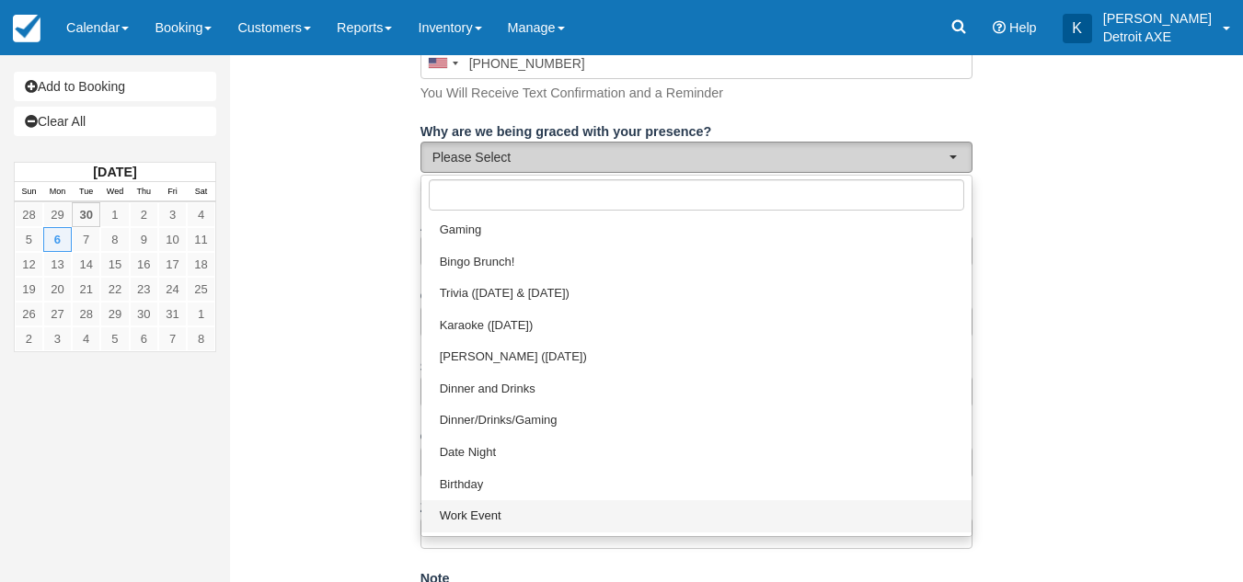
select select "Work Event"
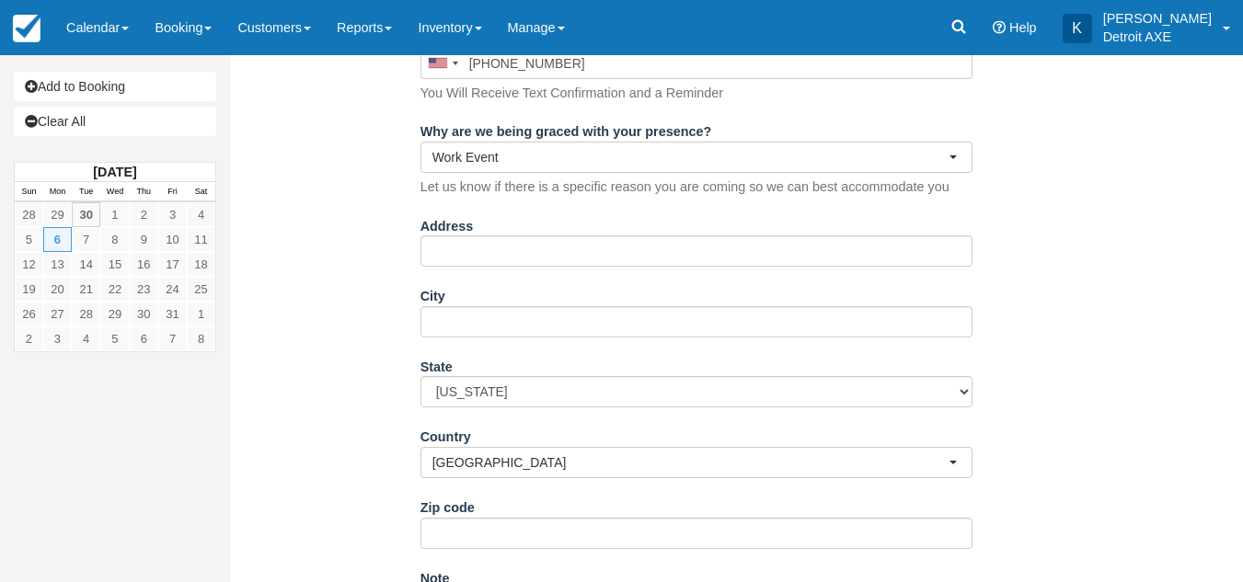
click at [344, 388] on div "Item Rate Amount Gaming Table for 9-12 People Mon Oct 6, 2025 06:00 PM Exact Nu…" at bounding box center [696, 261] width 904 height 1197
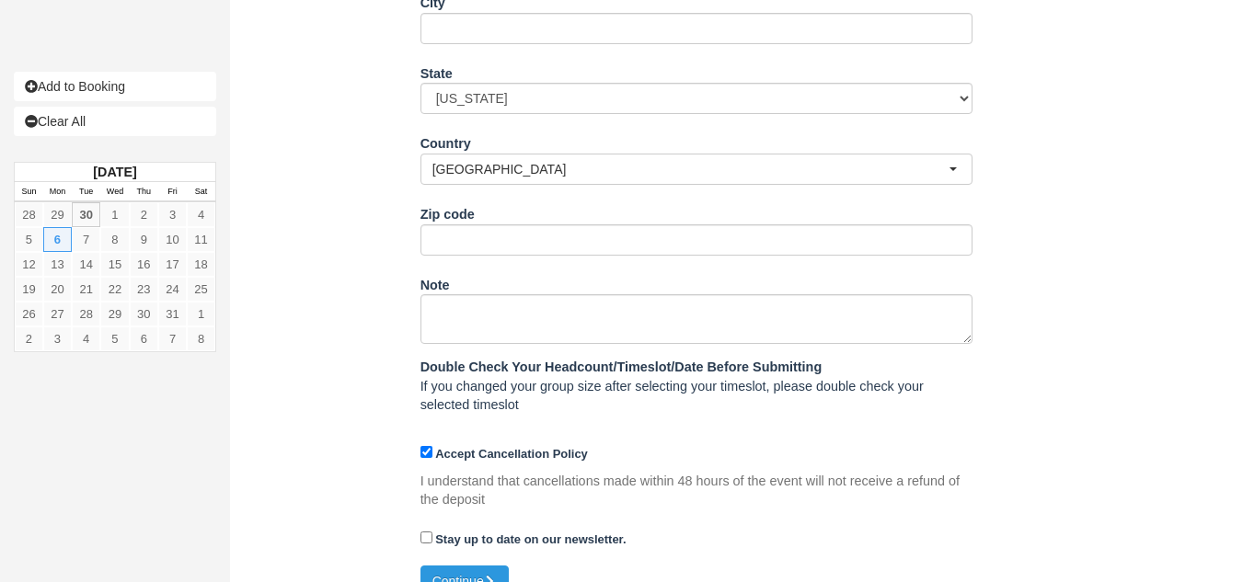
scroll to position [773, 0]
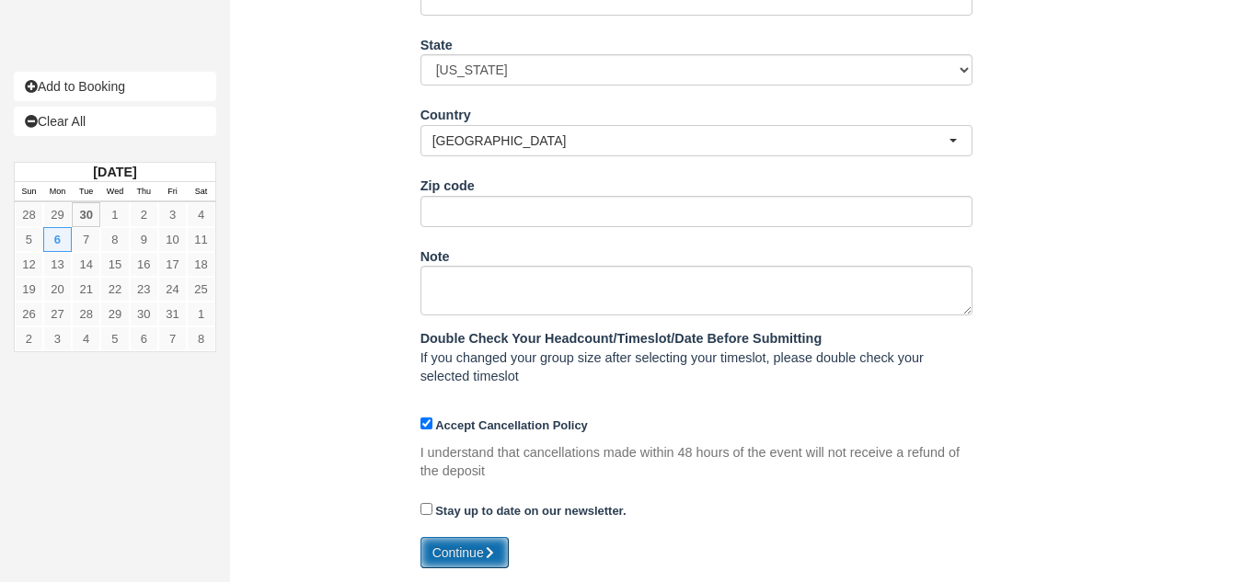
click at [460, 557] on button "Continue" at bounding box center [464, 552] width 88 height 31
type input "+16178335636"
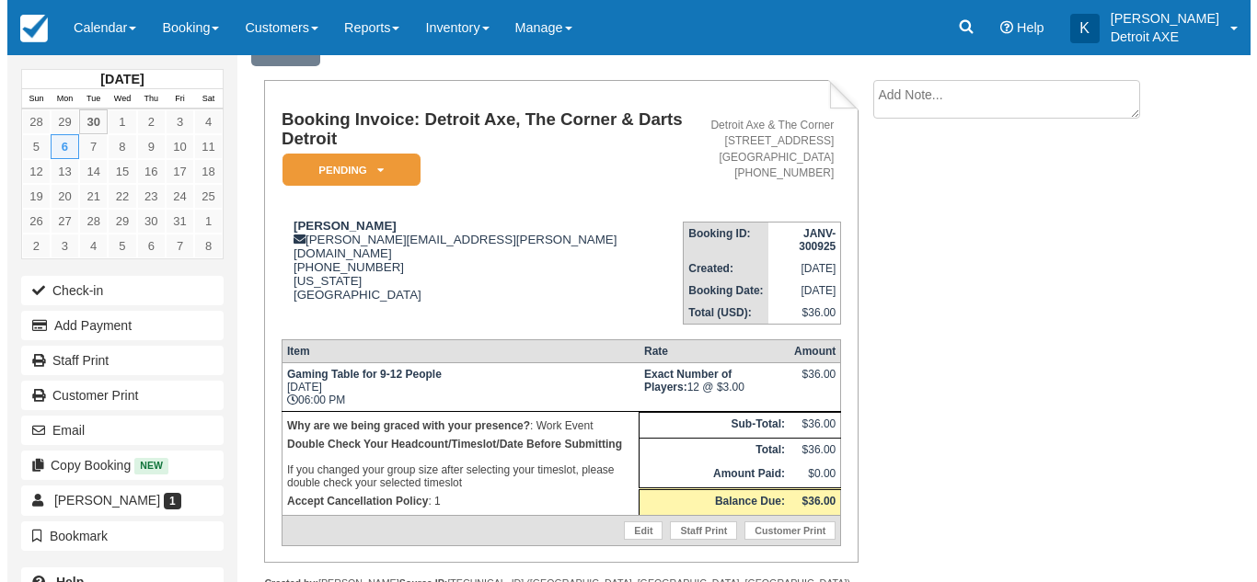
scroll to position [99, 0]
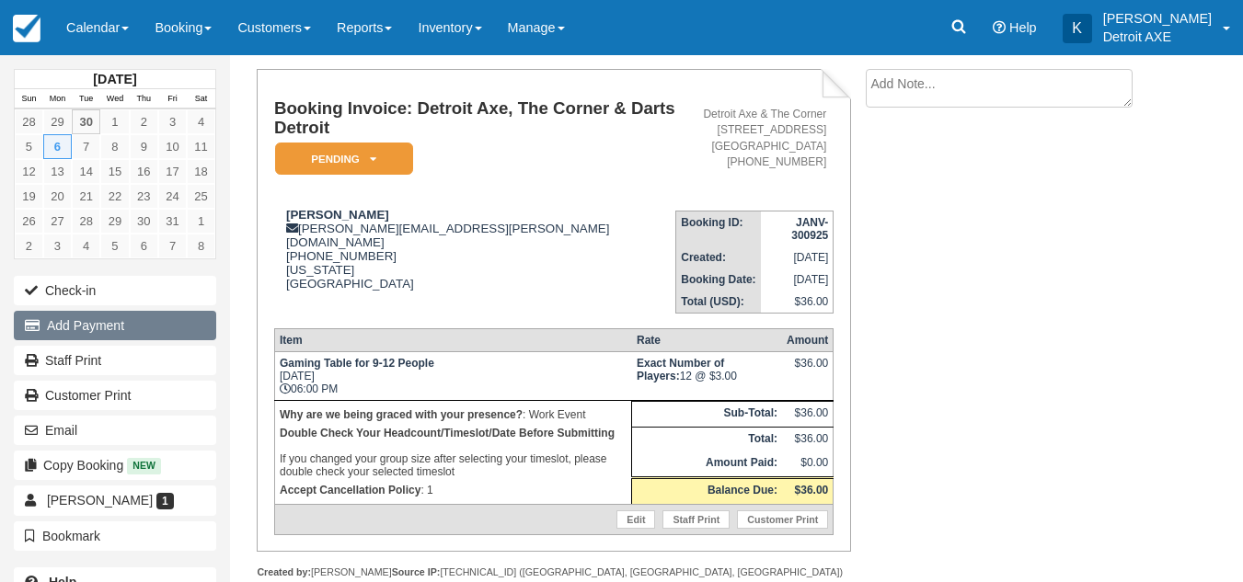
click at [195, 325] on button "Add Payment" at bounding box center [115, 325] width 202 height 29
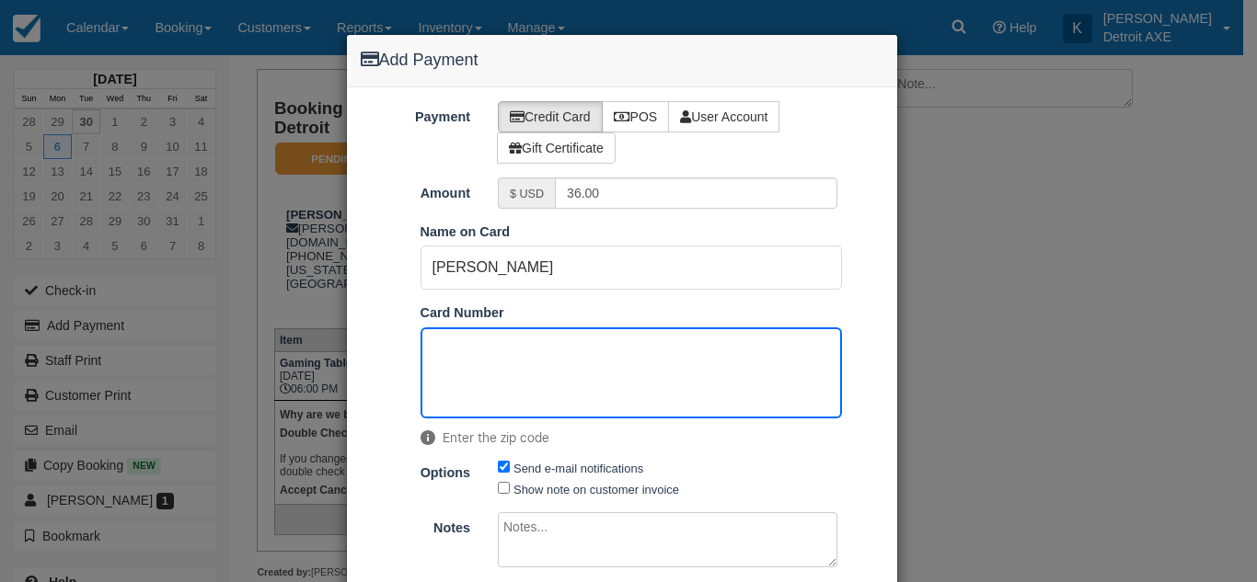
scroll to position [123, 0]
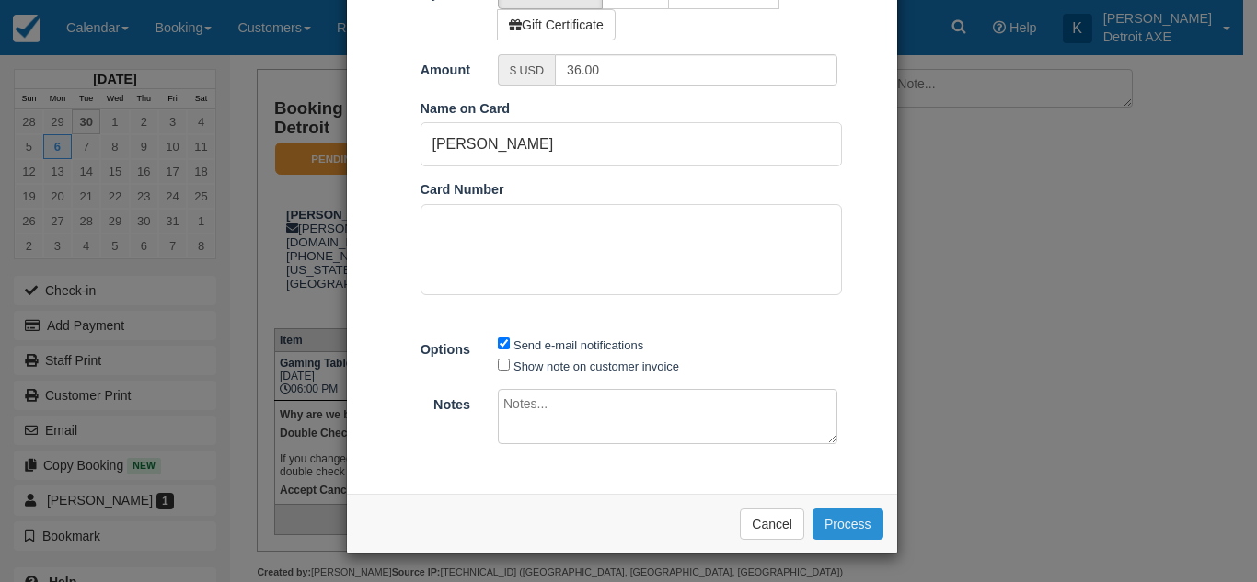
click at [859, 528] on button "Process" at bounding box center [847, 524] width 71 height 31
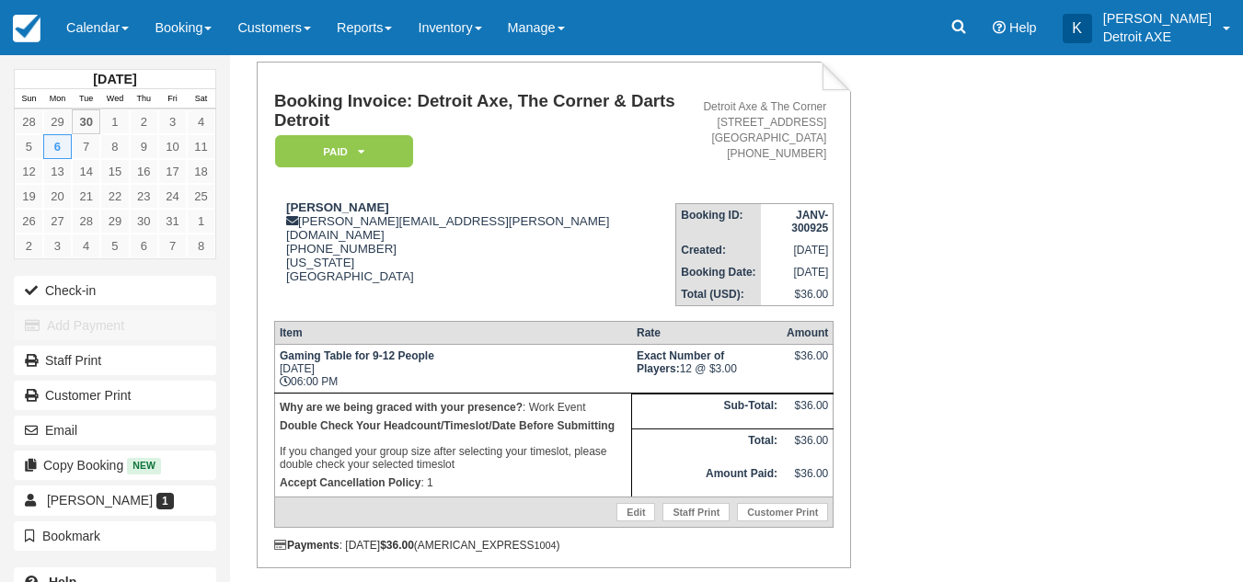
scroll to position [196, 0]
click at [86, 13] on link "Calendar" at bounding box center [97, 27] width 88 height 55
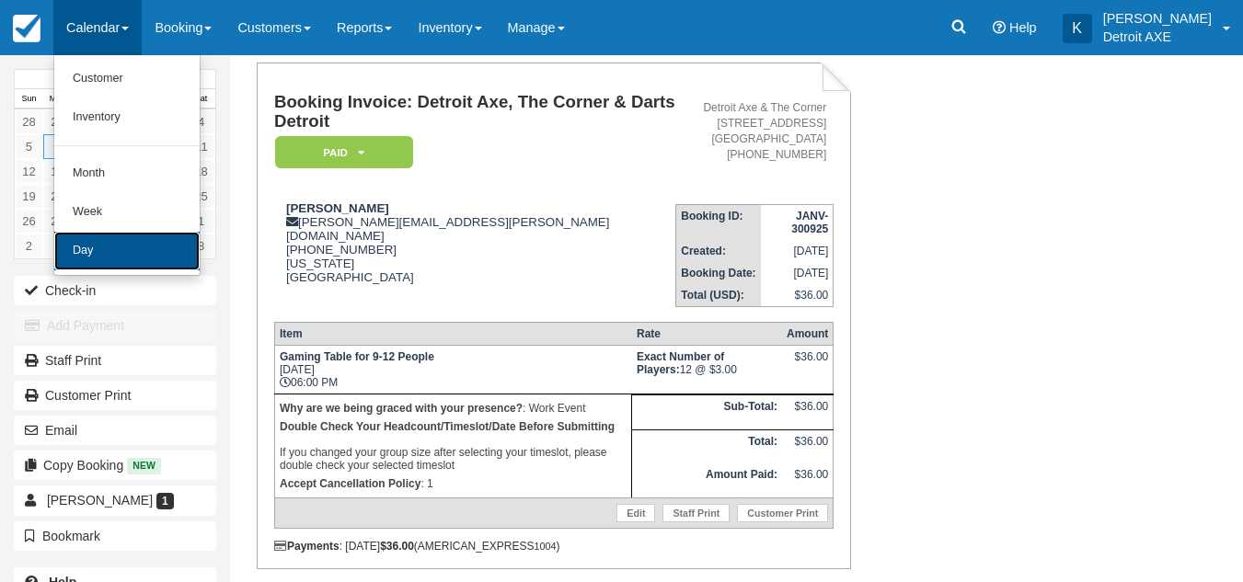
click at [113, 255] on link "Day" at bounding box center [126, 251] width 145 height 39
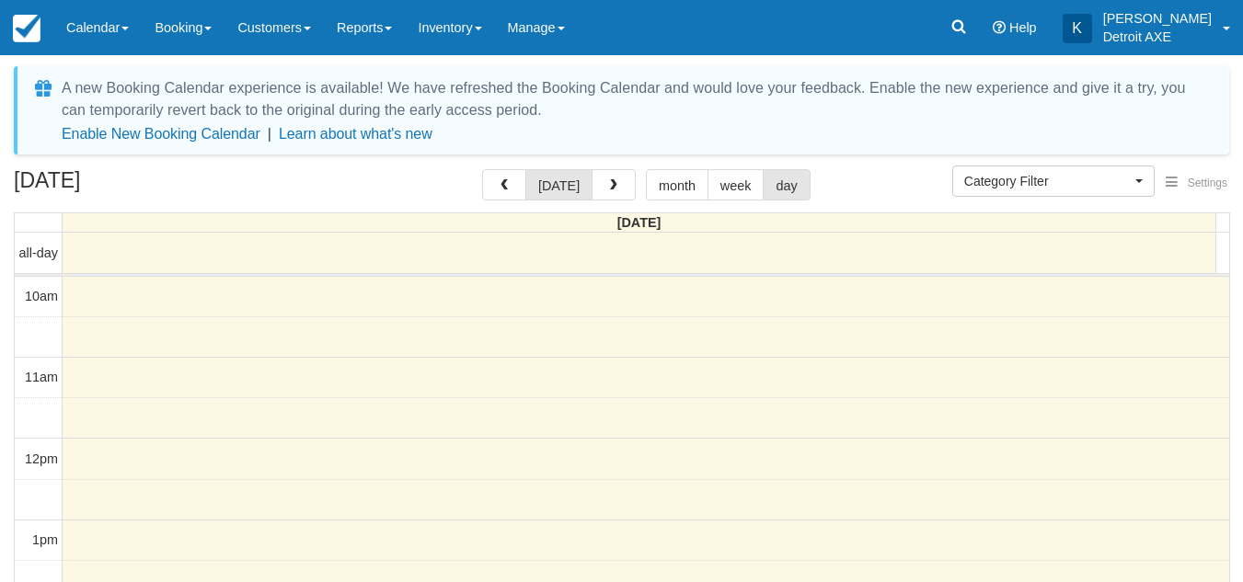
select select
